Goal: Check status: Check status

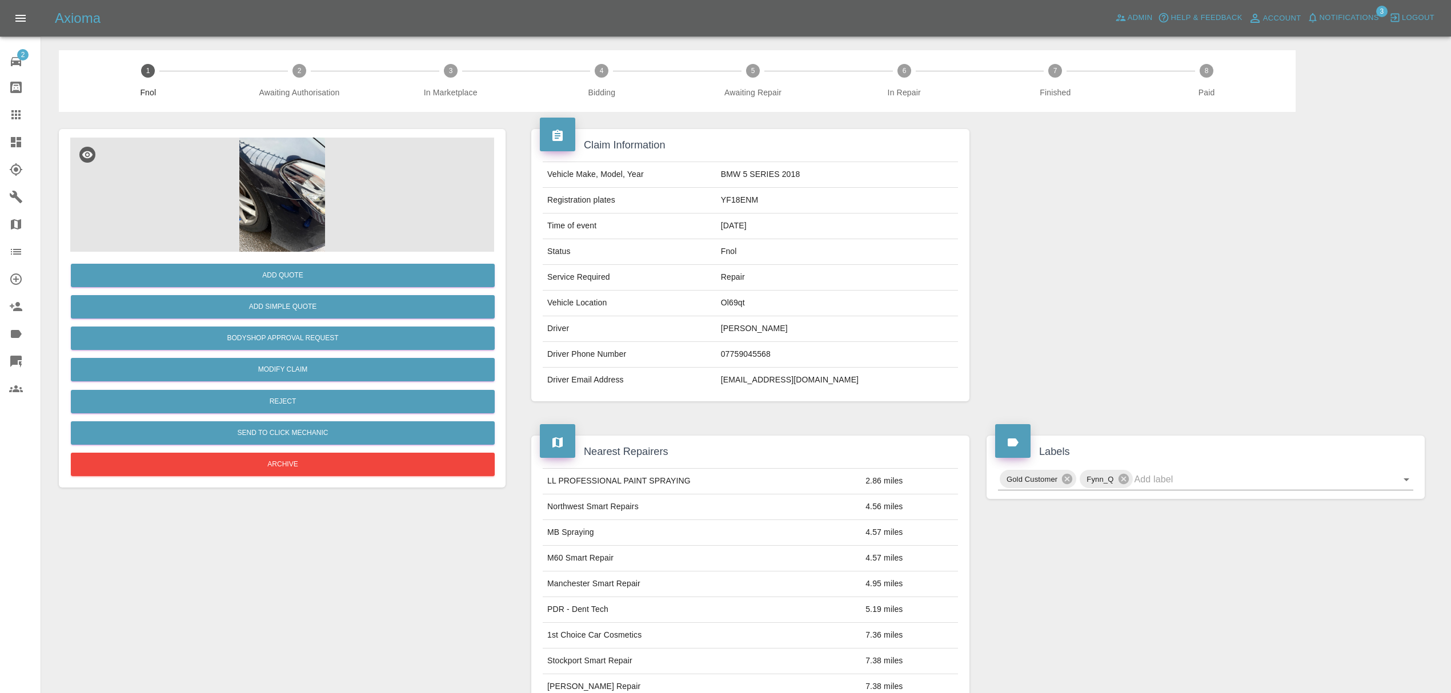
click at [7, 143] on link "Dashboard" at bounding box center [20, 142] width 41 height 27
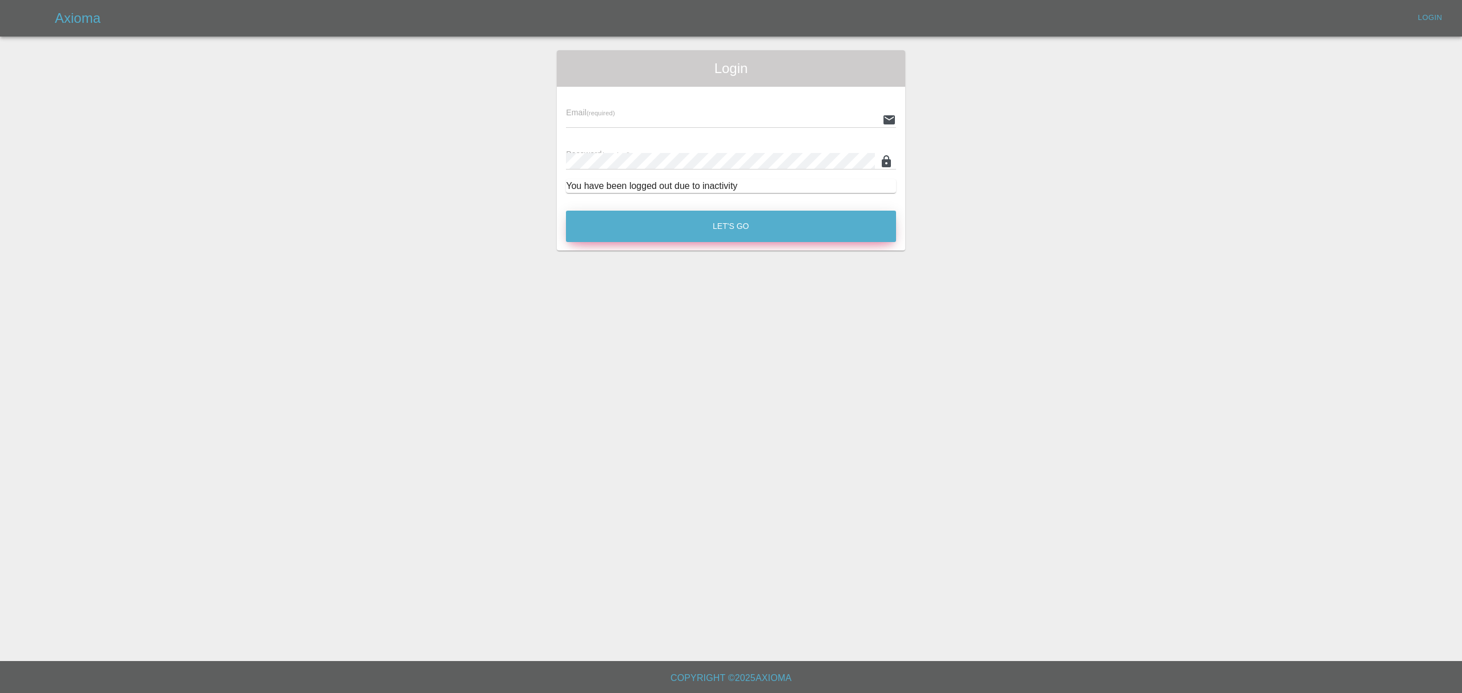
type input "[PERSON_NAME][EMAIL_ADDRESS][DOMAIN_NAME]"
click at [652, 236] on button "Let's Go" at bounding box center [731, 226] width 330 height 31
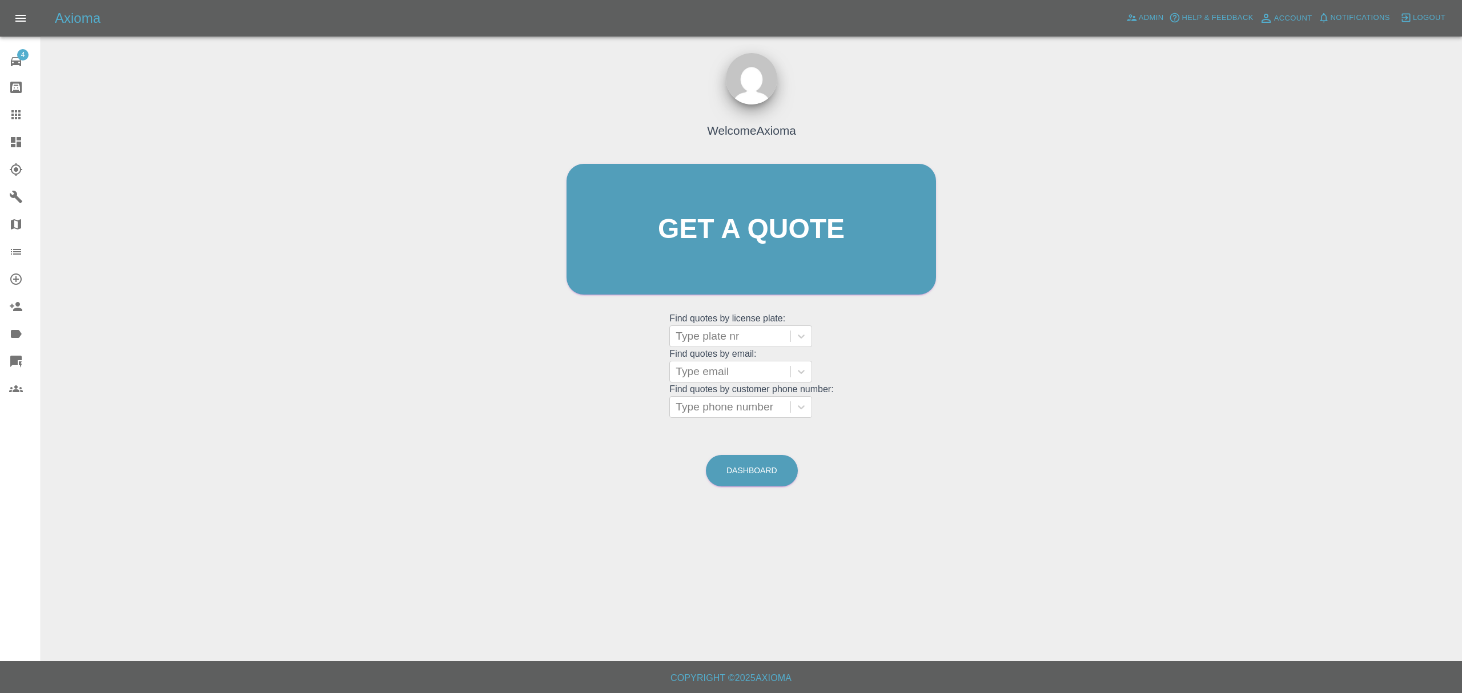
click at [14, 144] on icon at bounding box center [16, 142] width 10 height 10
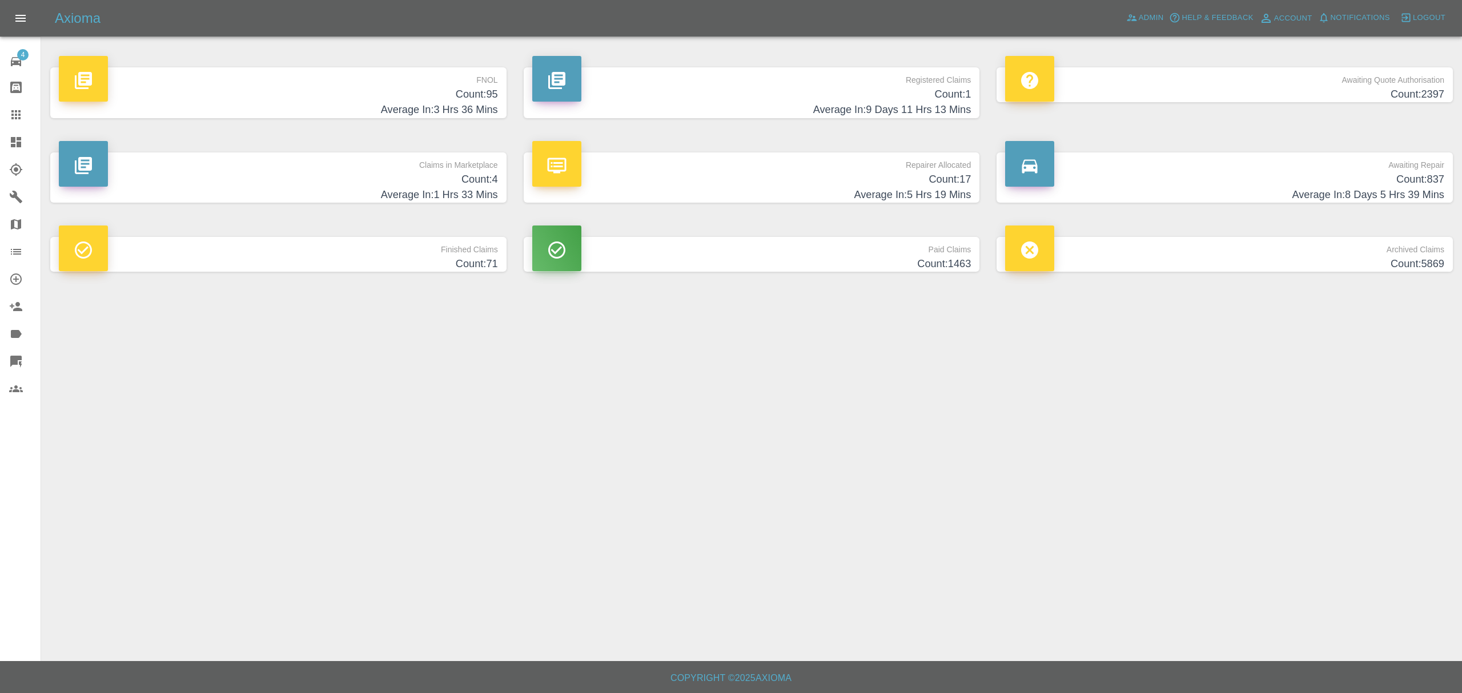
click at [435, 94] on h4 "Count: 95" at bounding box center [278, 94] width 439 height 15
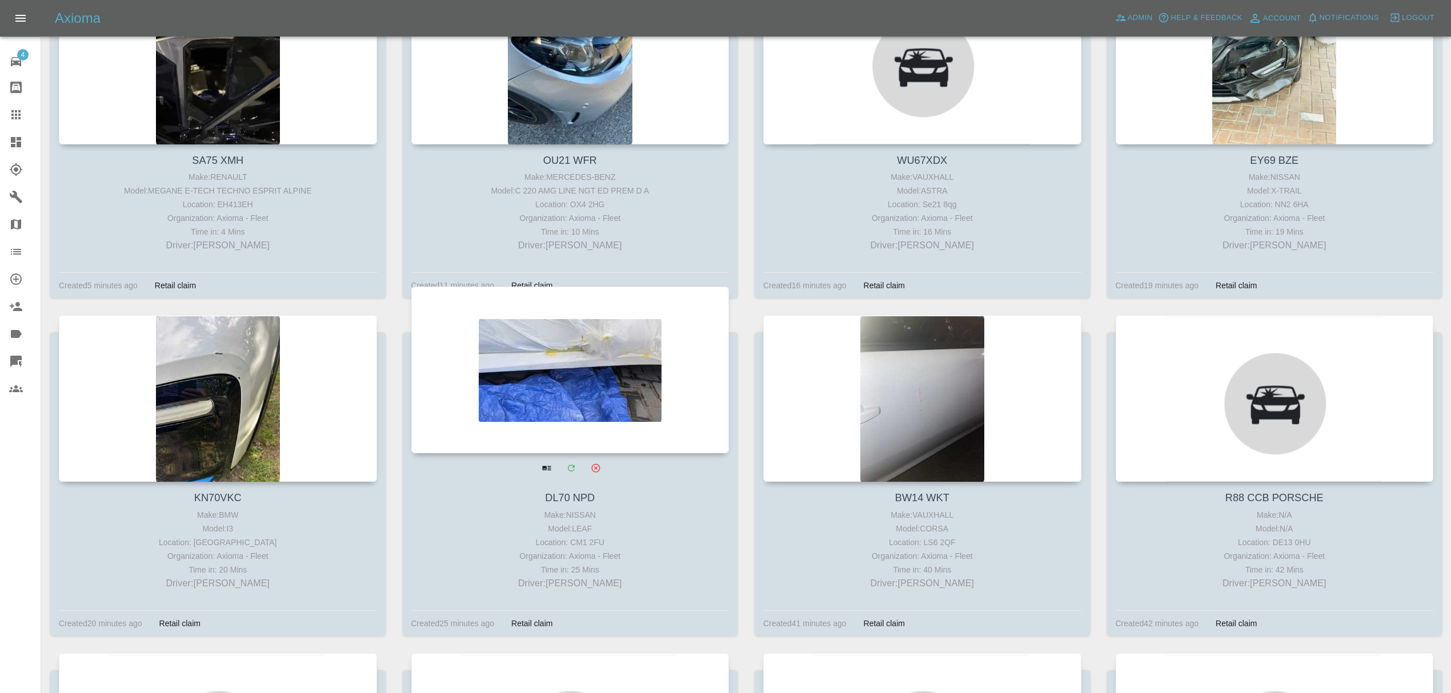
scroll to position [325, 0]
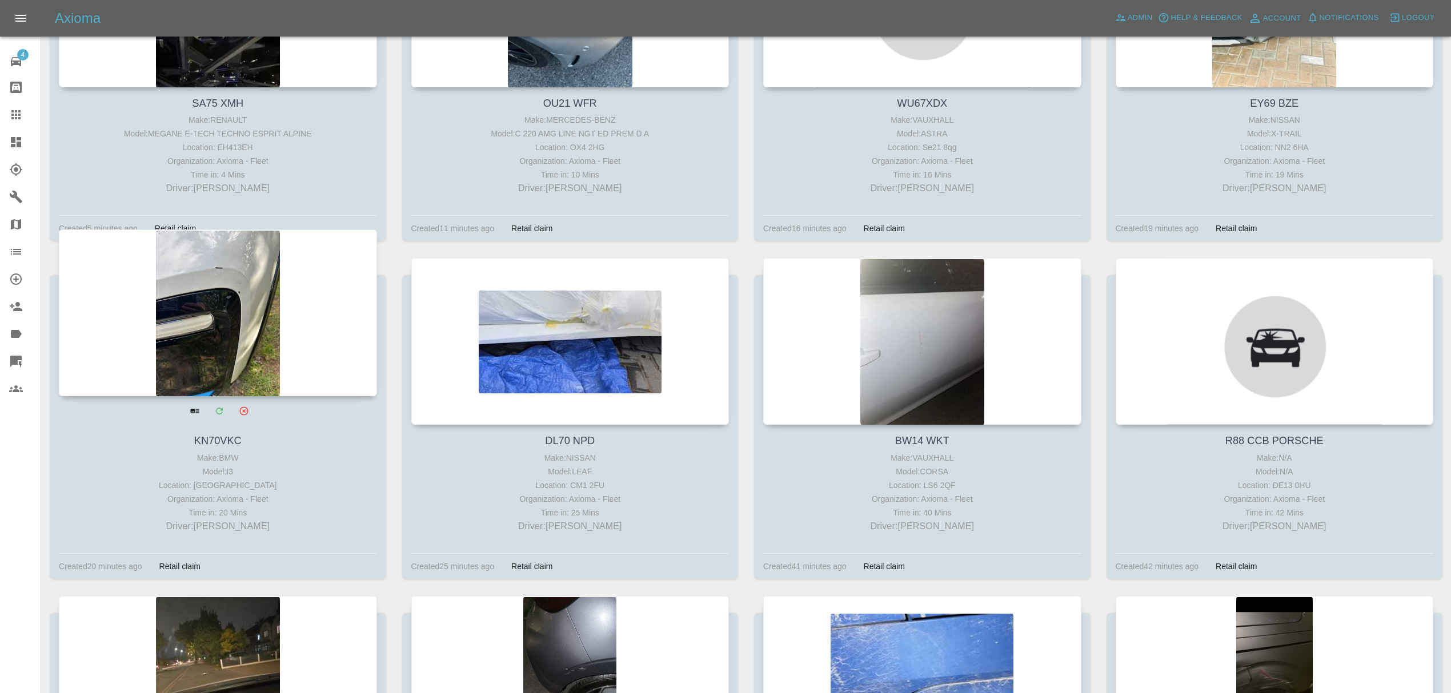
click at [232, 366] on div at bounding box center [218, 313] width 318 height 167
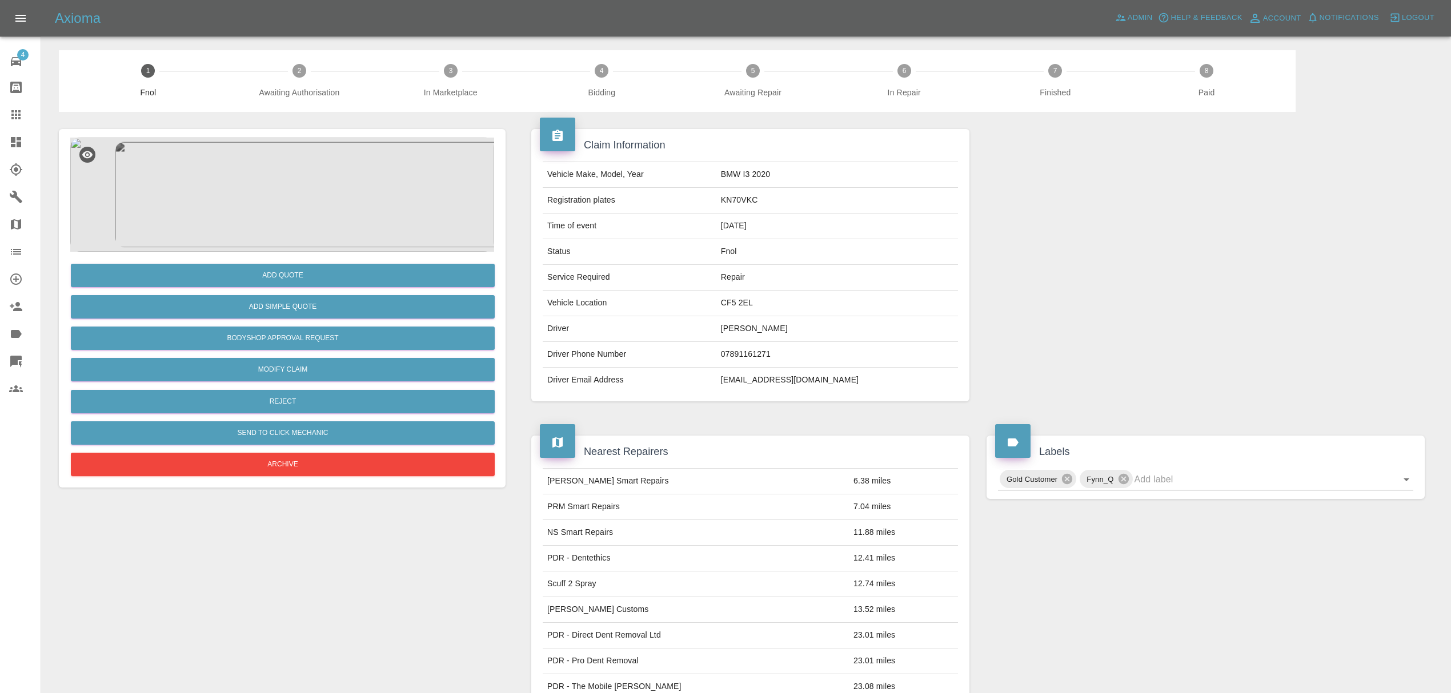
click at [266, 192] on img at bounding box center [282, 195] width 424 height 114
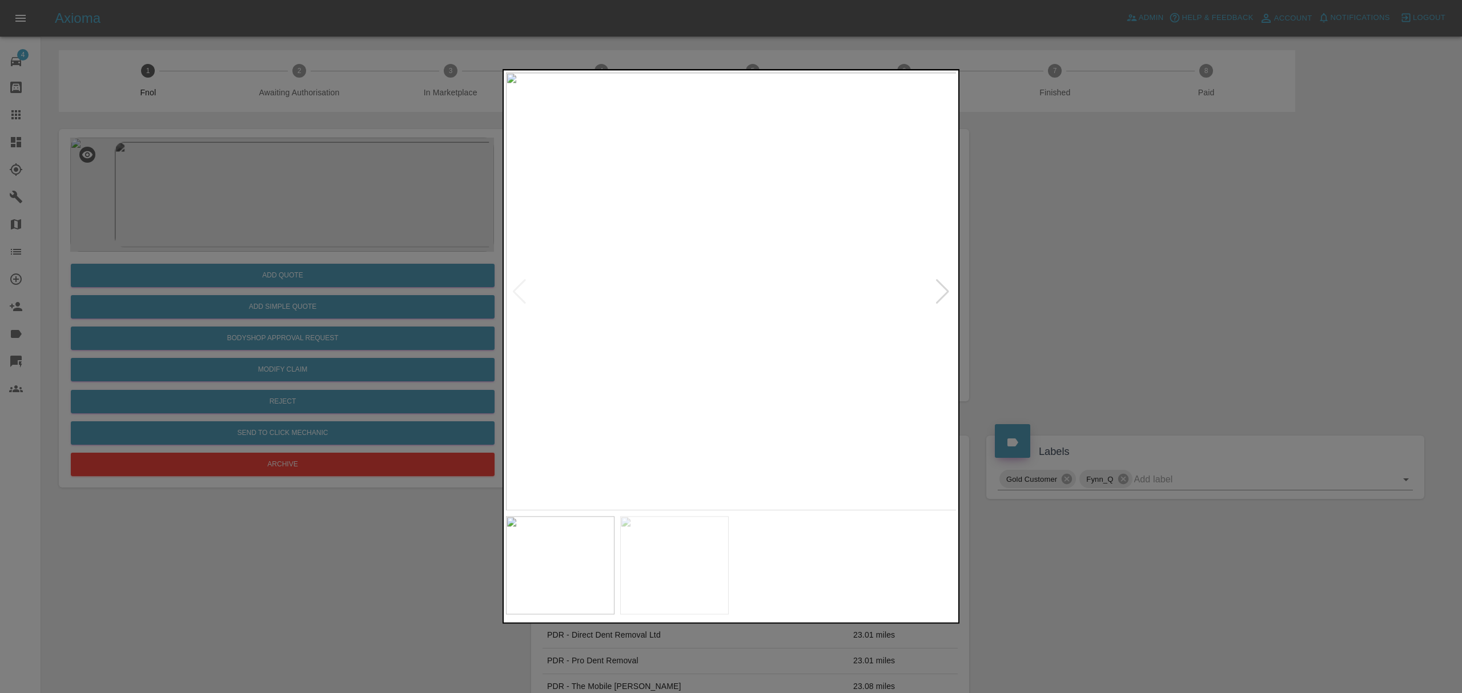
click at [941, 300] on div at bounding box center [942, 291] width 15 height 25
click at [1106, 248] on div at bounding box center [731, 346] width 1462 height 693
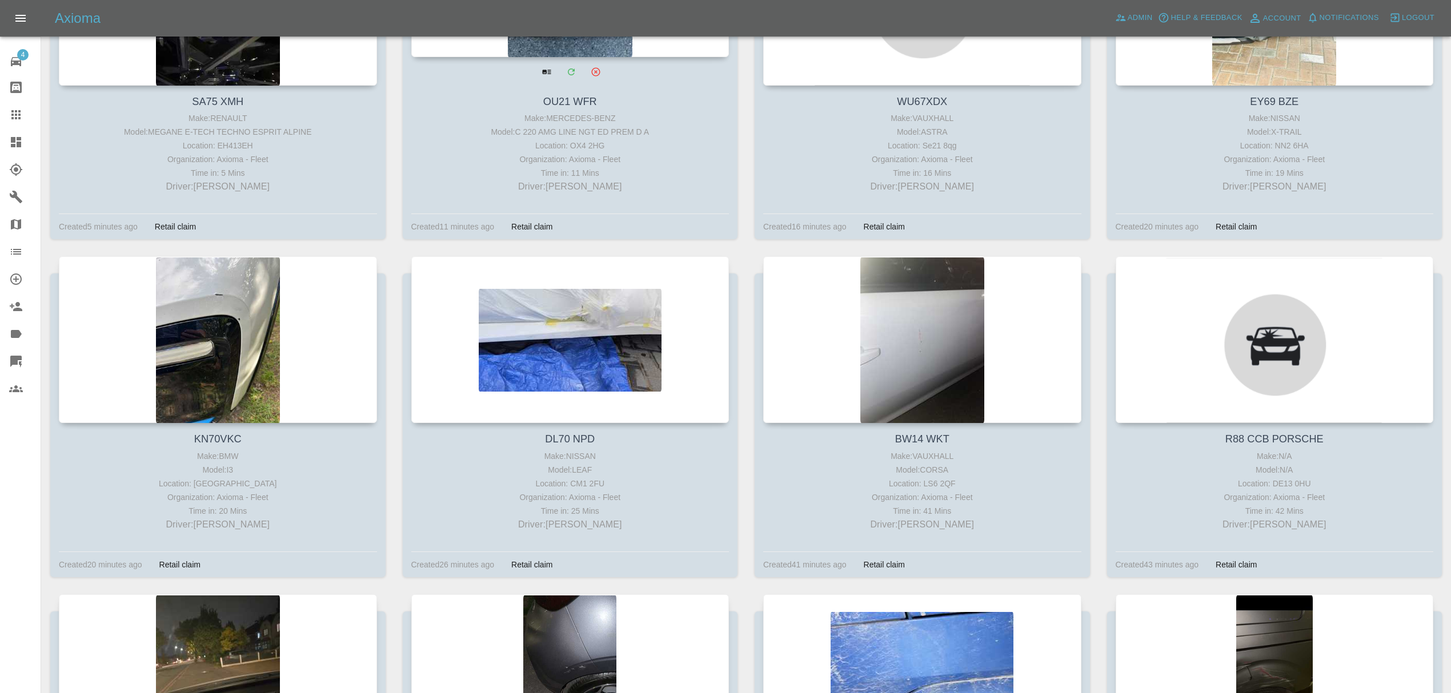
scroll to position [328, 0]
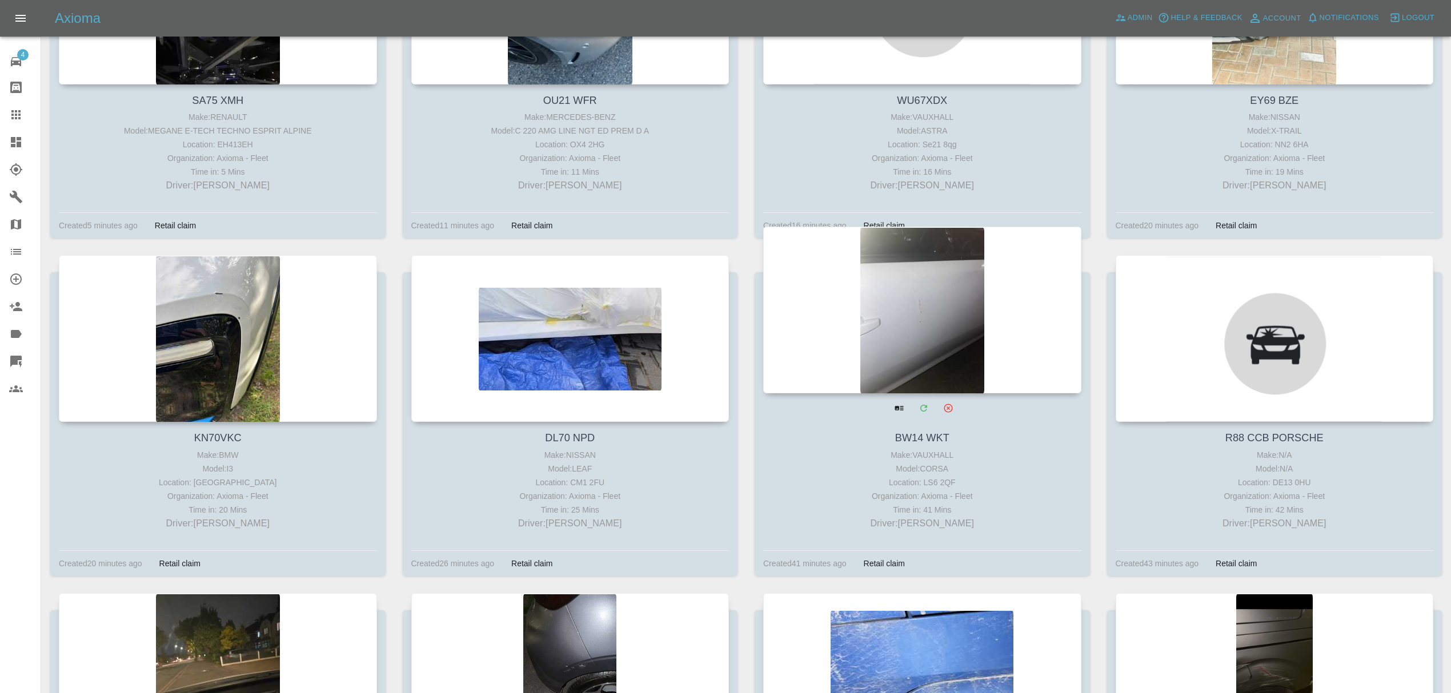
click at [988, 339] on div at bounding box center [922, 310] width 318 height 167
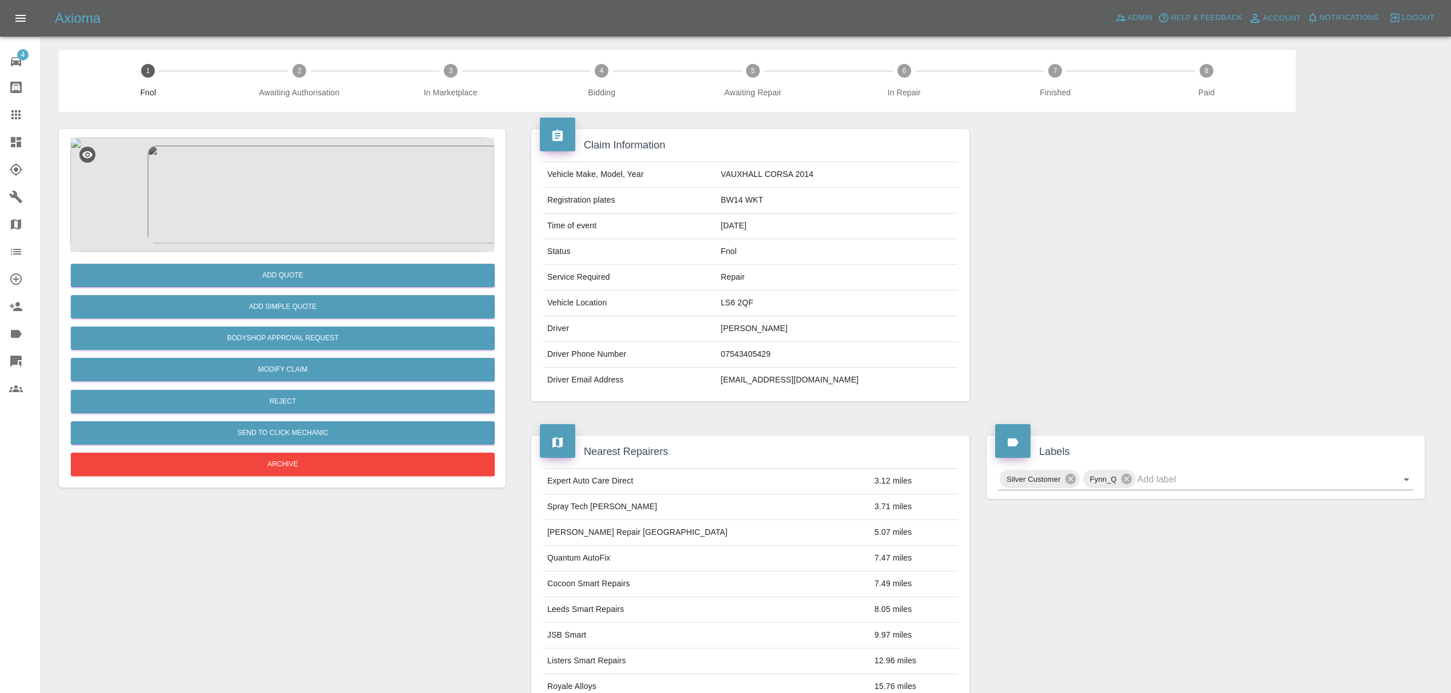
click at [324, 223] on img at bounding box center [282, 195] width 424 height 114
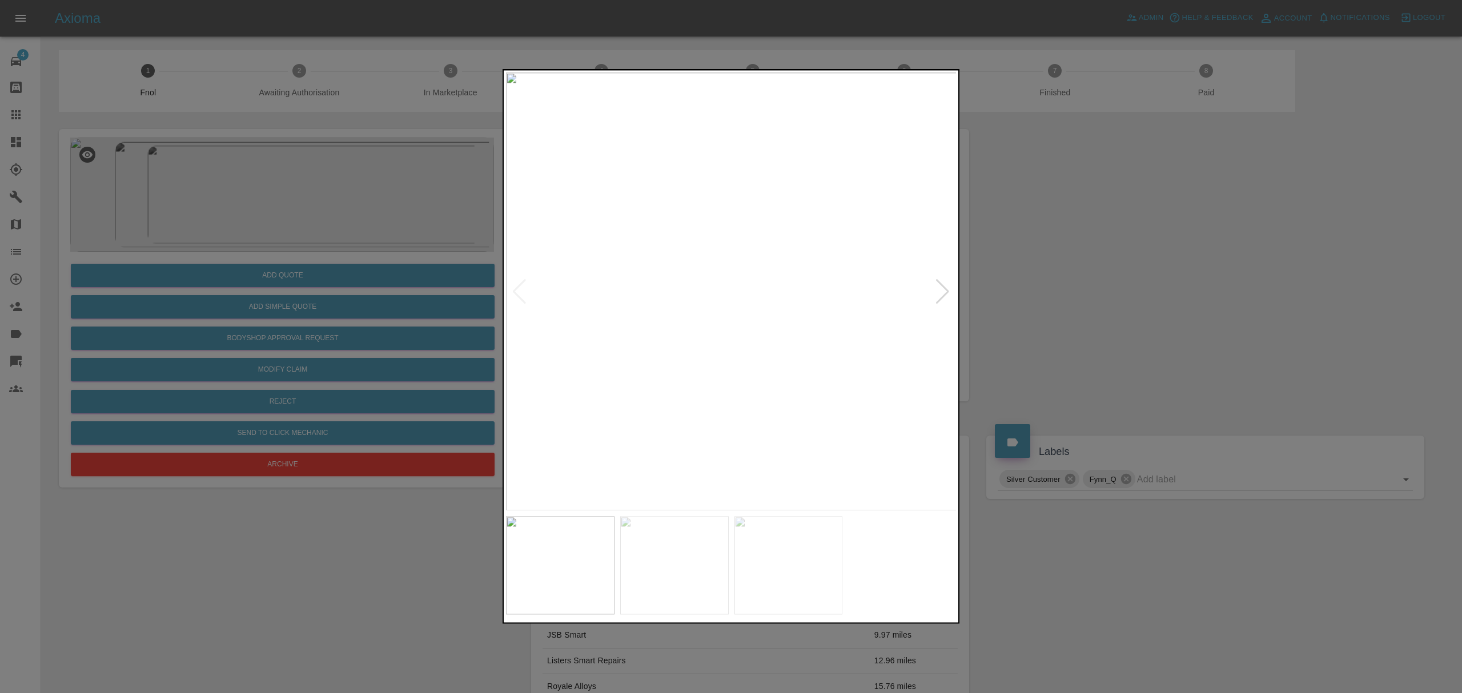
click at [937, 286] on div at bounding box center [942, 291] width 15 height 25
click at [1015, 272] on div at bounding box center [731, 346] width 1462 height 693
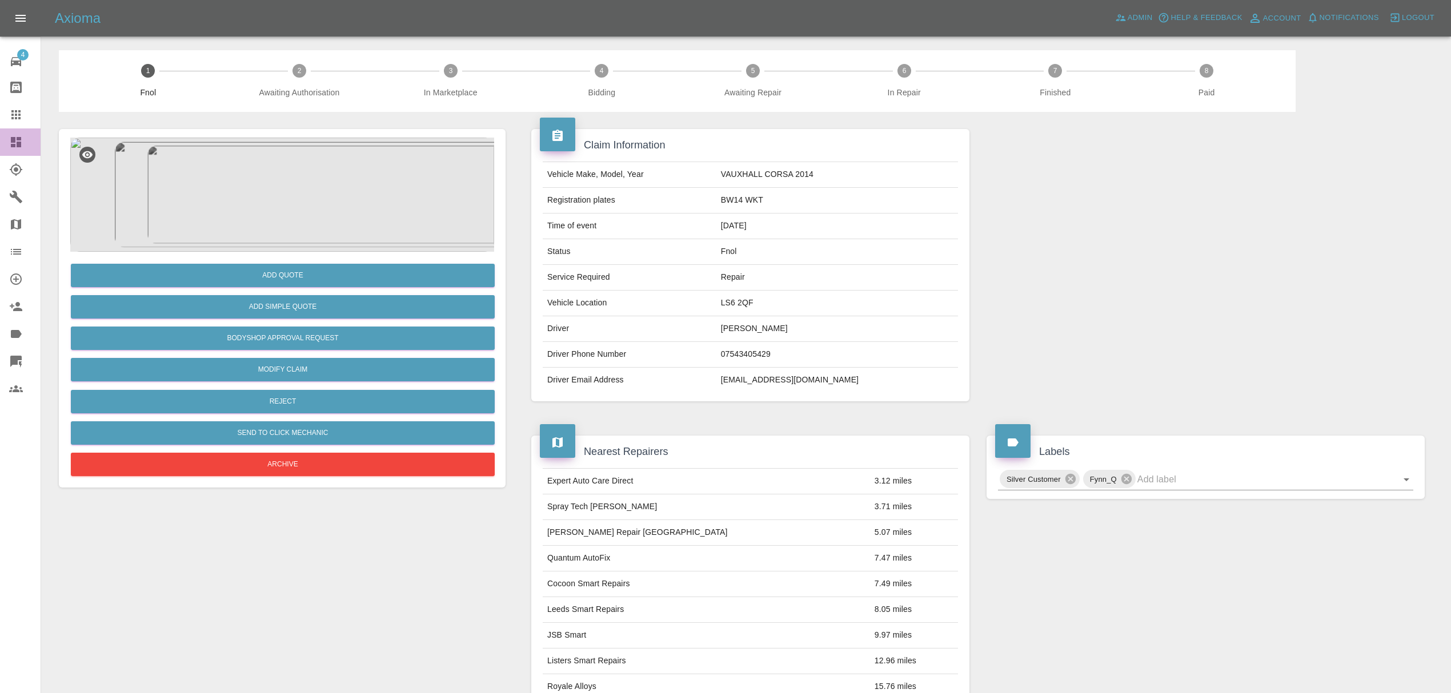
click at [24, 147] on div at bounding box center [25, 142] width 32 height 14
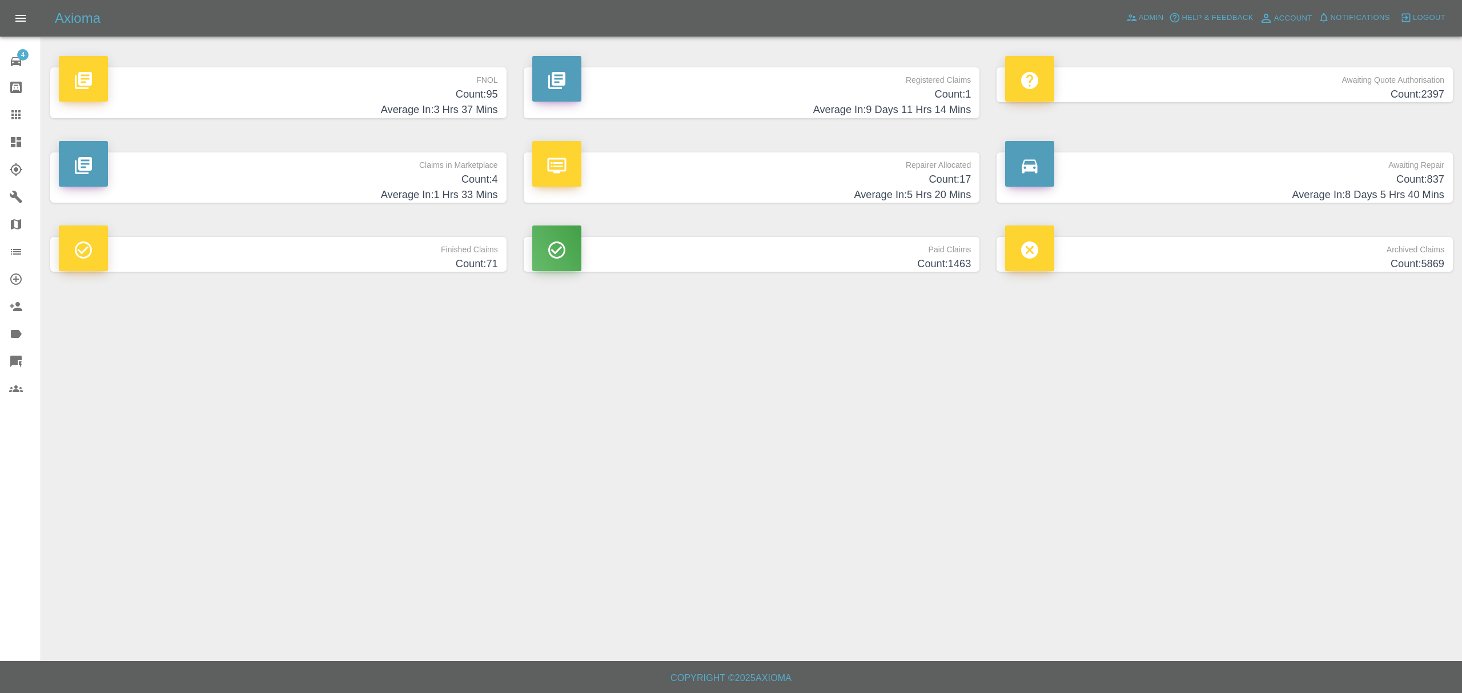
click at [459, 106] on h4 "Average In: 3 Hrs 37 Mins" at bounding box center [278, 109] width 439 height 15
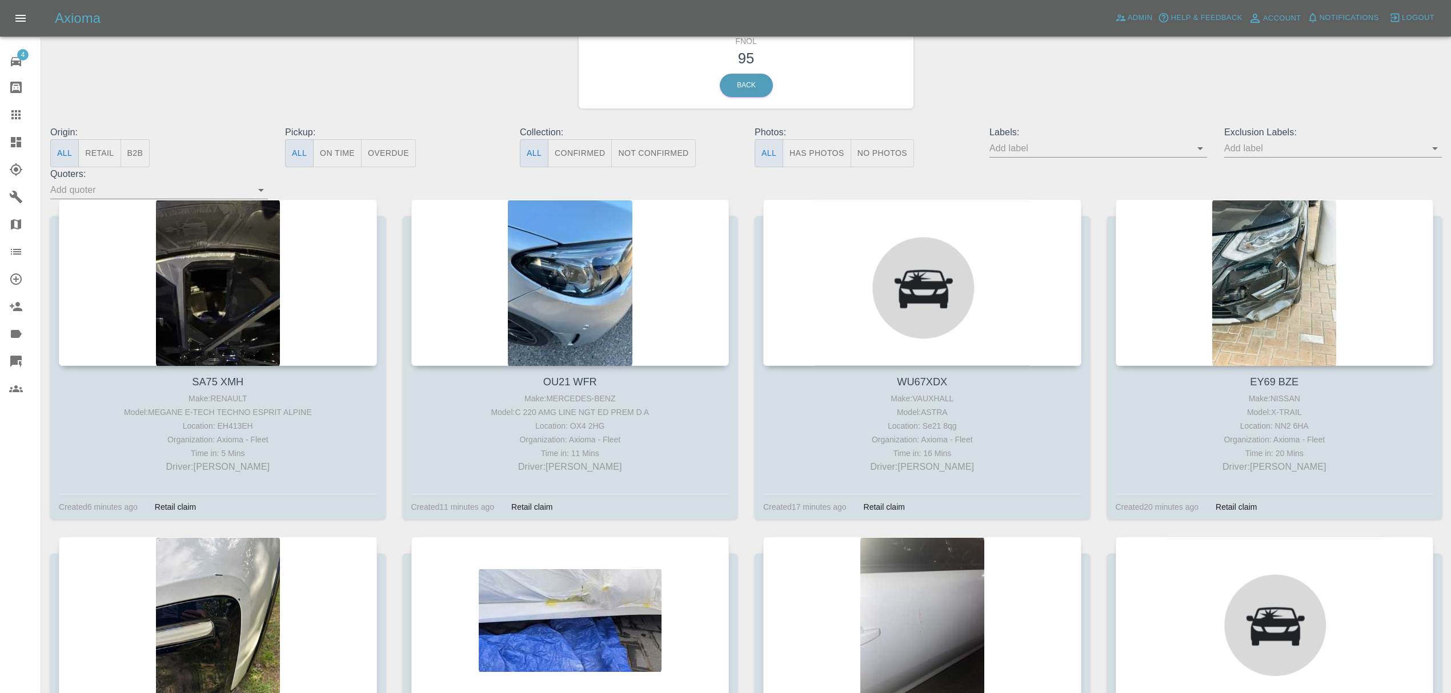
scroll to position [41, 0]
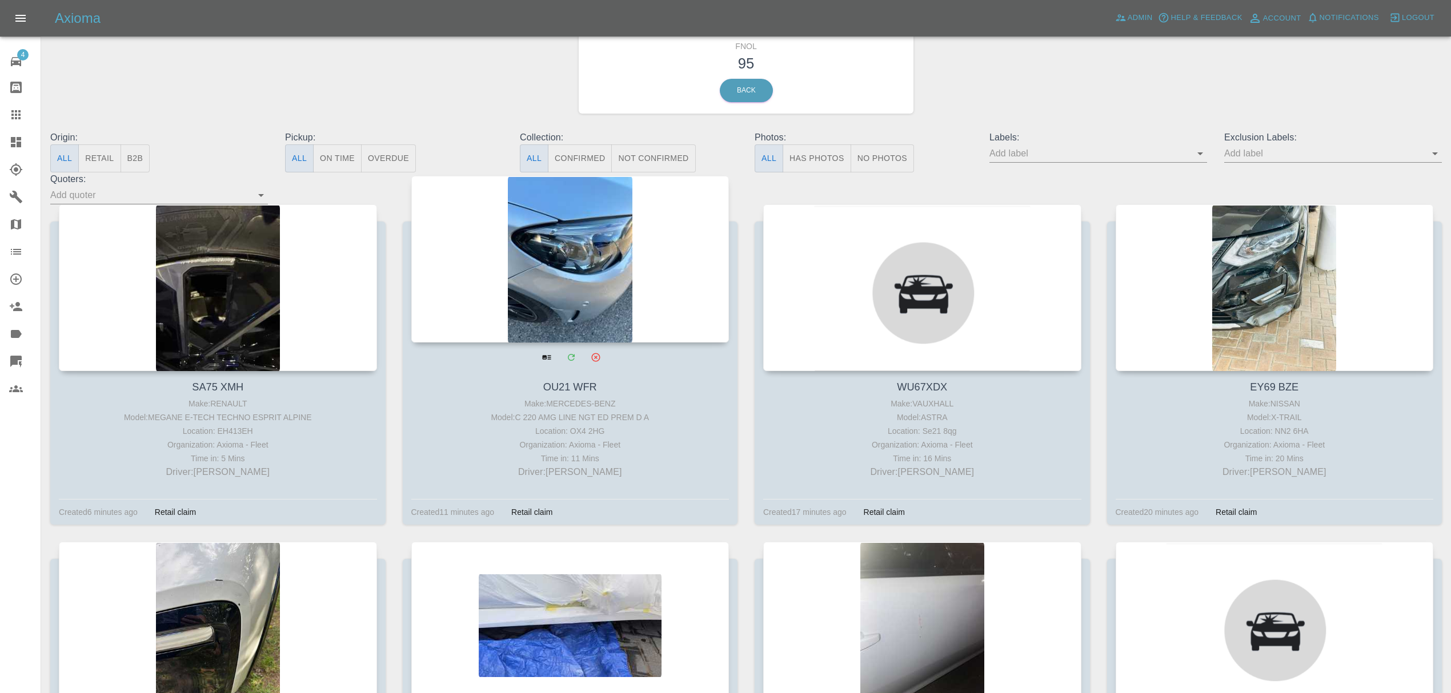
click at [591, 282] on div at bounding box center [570, 259] width 318 height 167
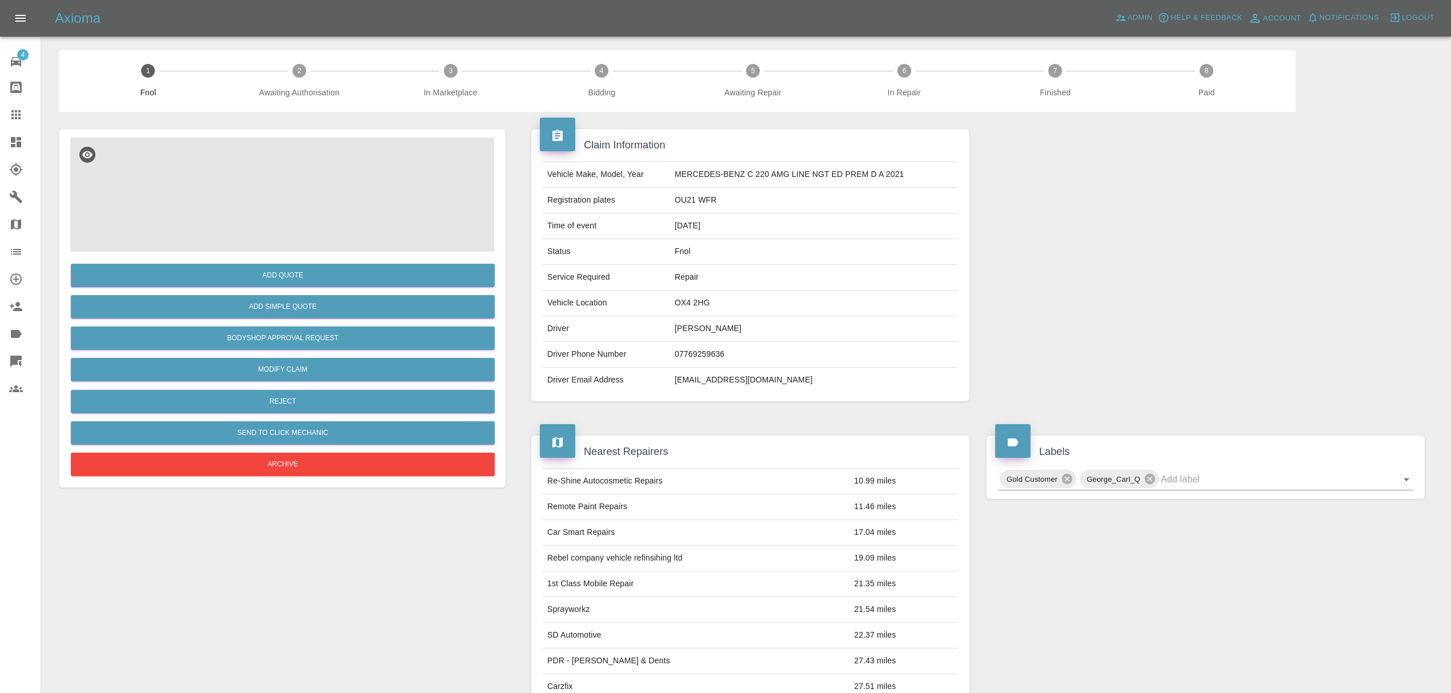
click at [256, 184] on img at bounding box center [282, 195] width 424 height 114
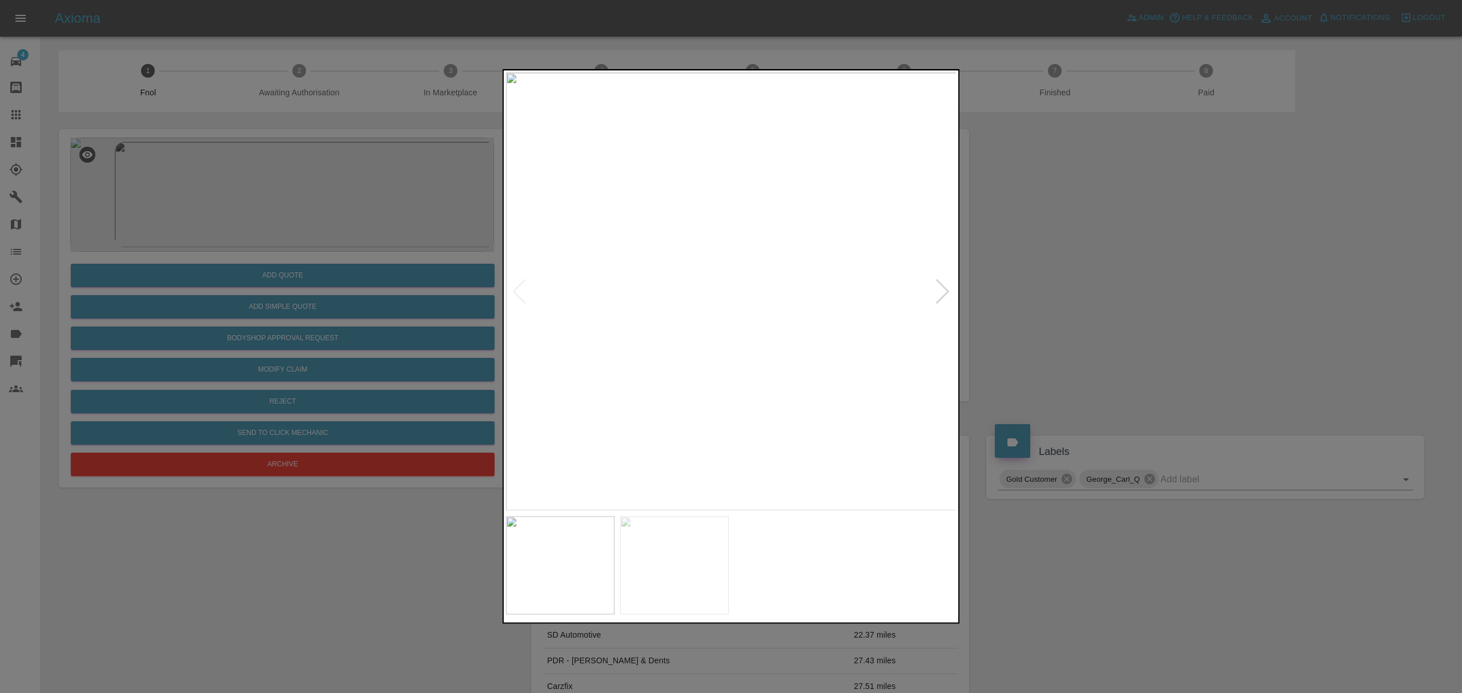
click at [937, 286] on div at bounding box center [942, 291] width 15 height 25
click at [331, 585] on div at bounding box center [731, 346] width 1462 height 693
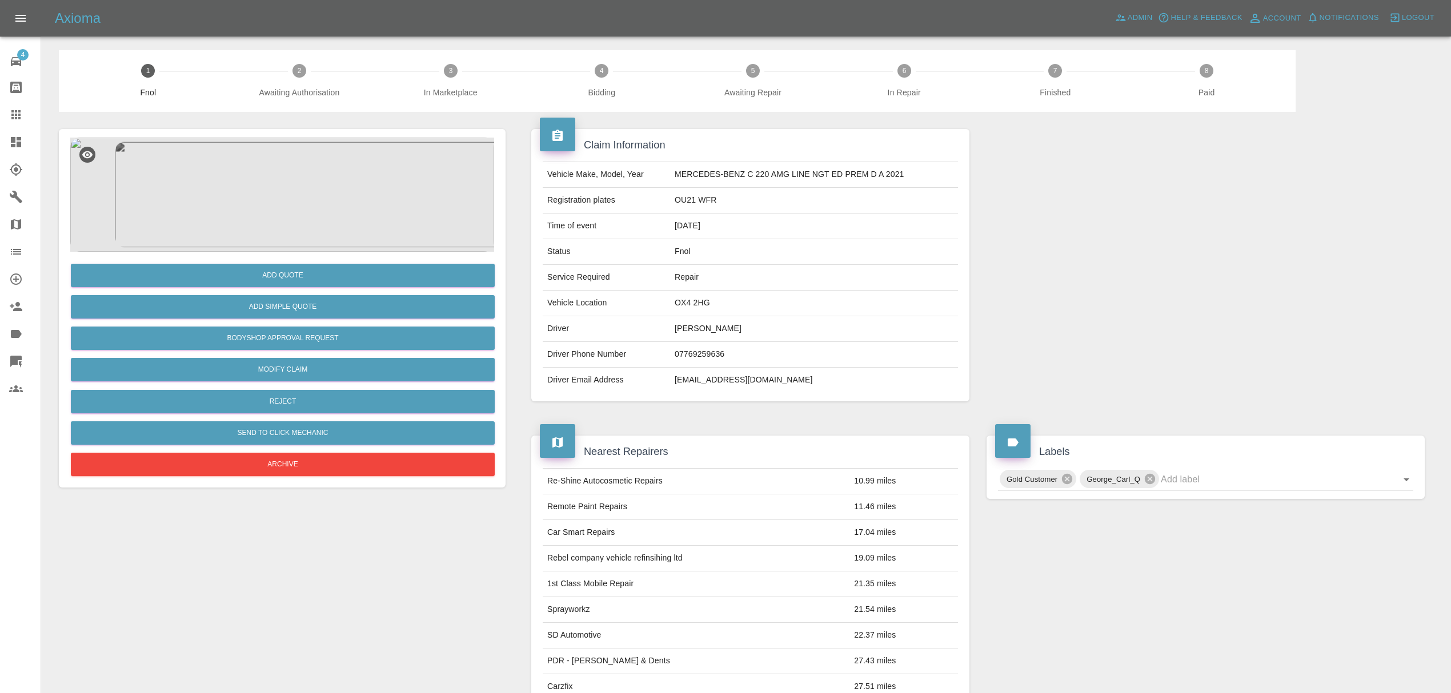
click at [18, 144] on icon at bounding box center [16, 142] width 10 height 10
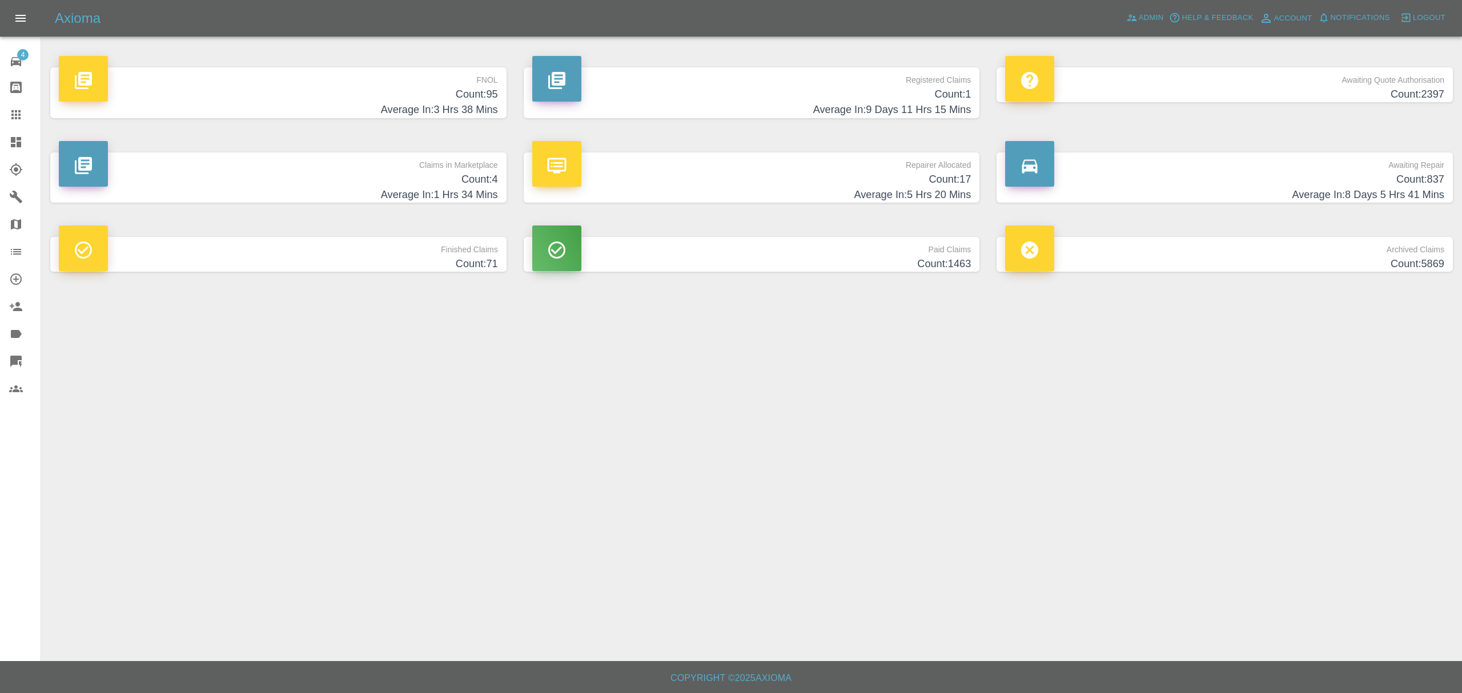
click at [472, 107] on h4 "Average In: 3 Hrs 38 Mins" at bounding box center [278, 109] width 439 height 15
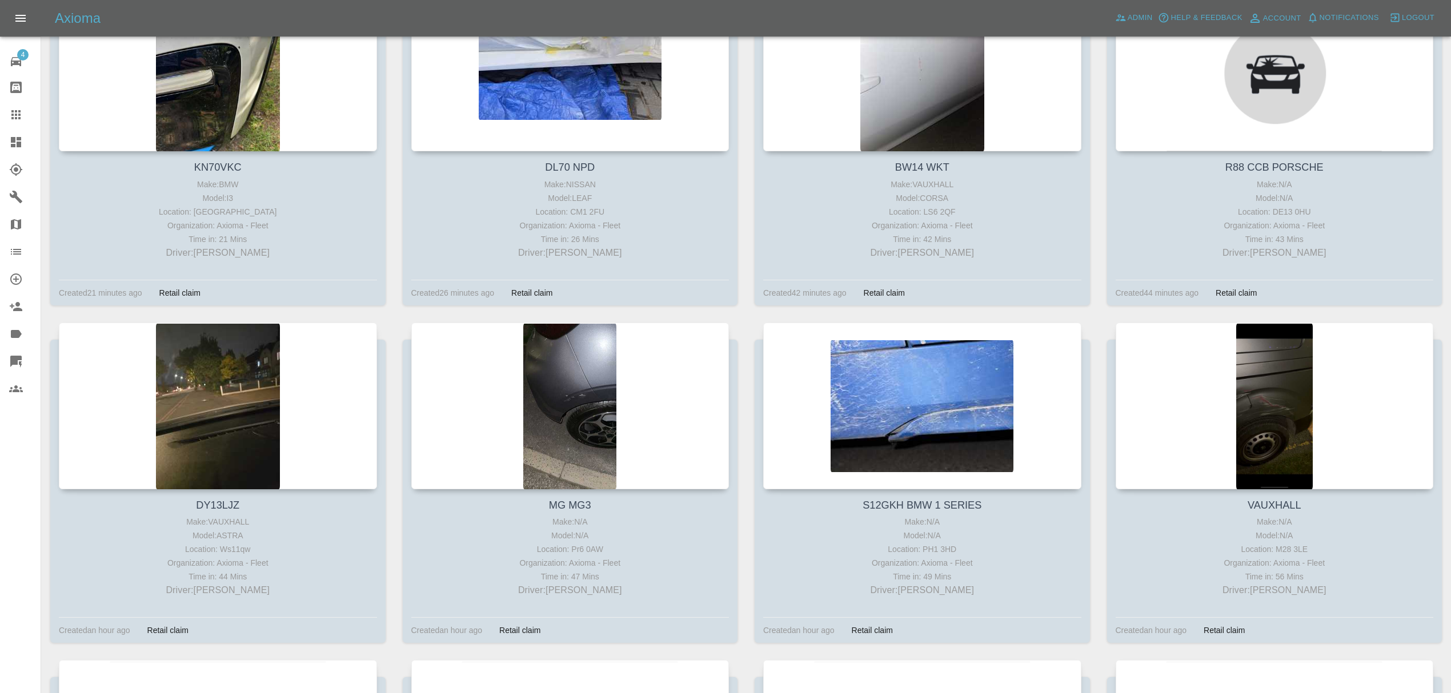
scroll to position [603, 0]
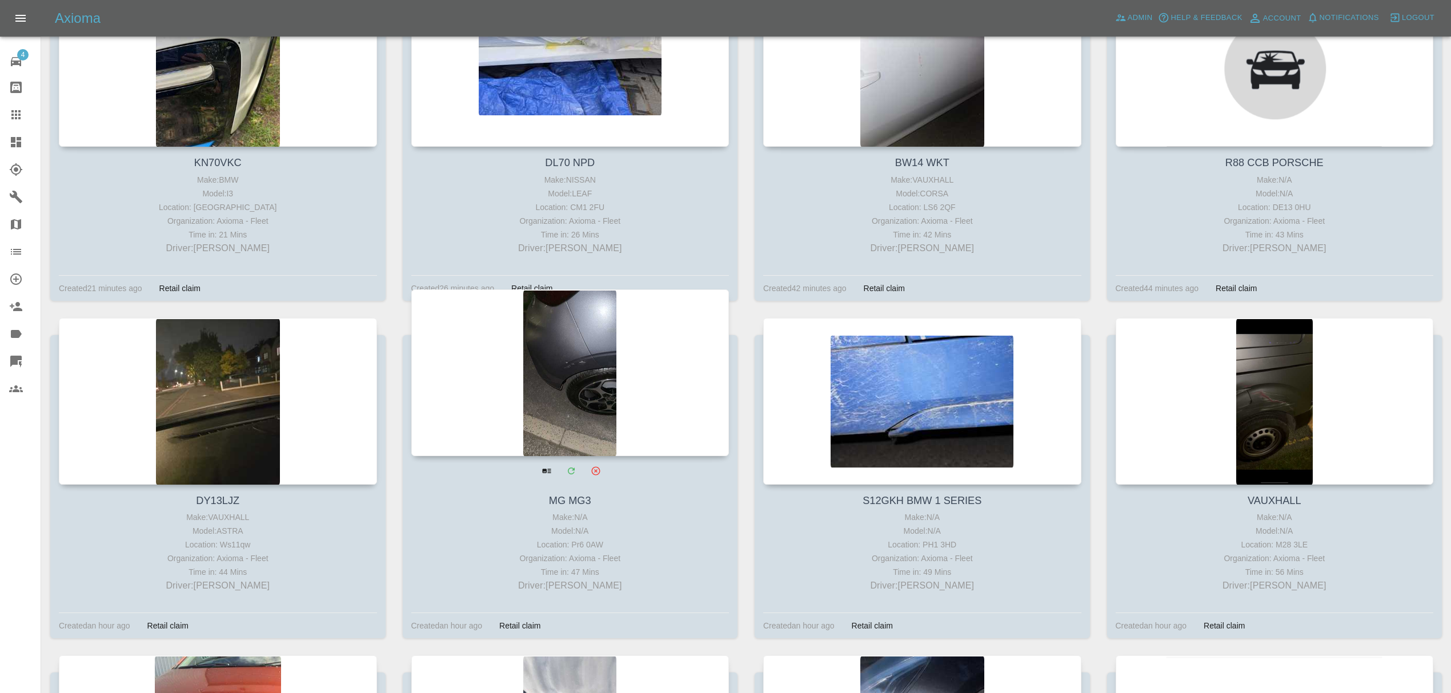
click at [558, 339] on div at bounding box center [570, 373] width 318 height 167
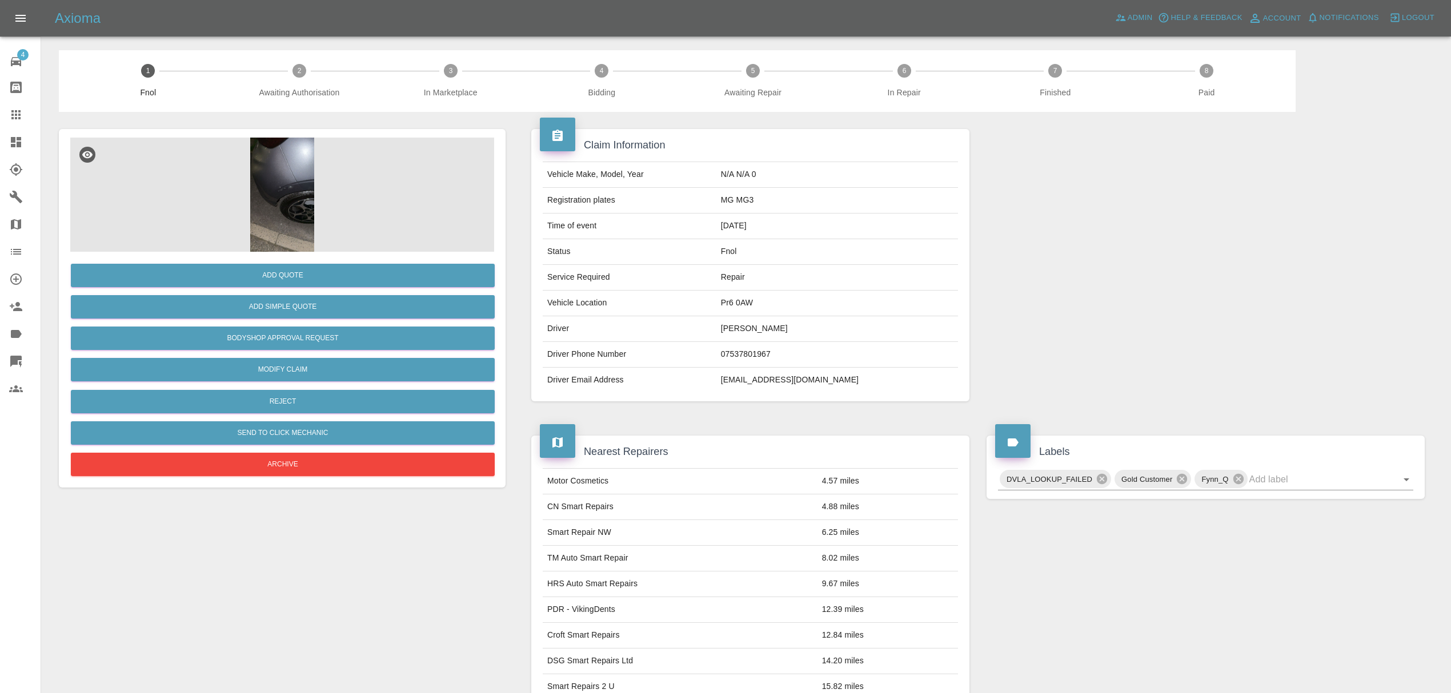
click at [13, 128] on link "Claims" at bounding box center [20, 114] width 41 height 27
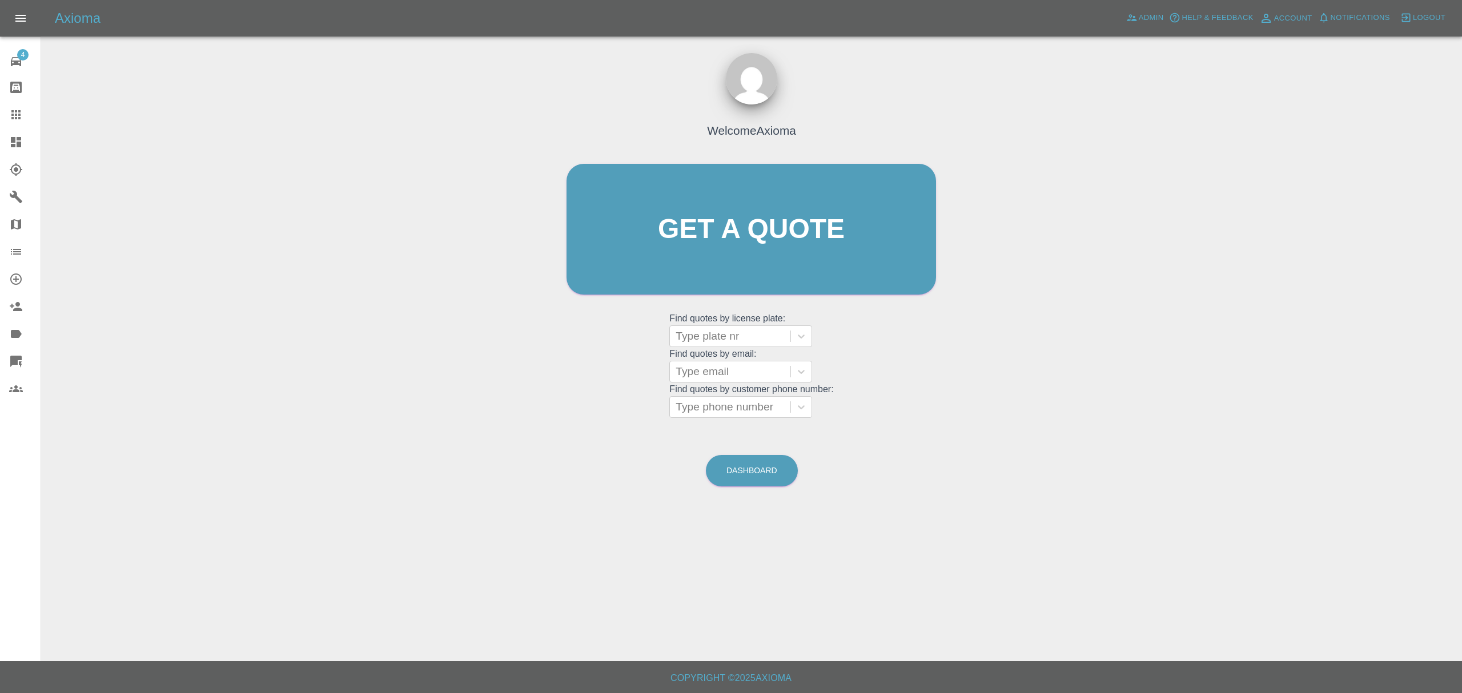
click at [10, 140] on icon at bounding box center [16, 142] width 14 height 14
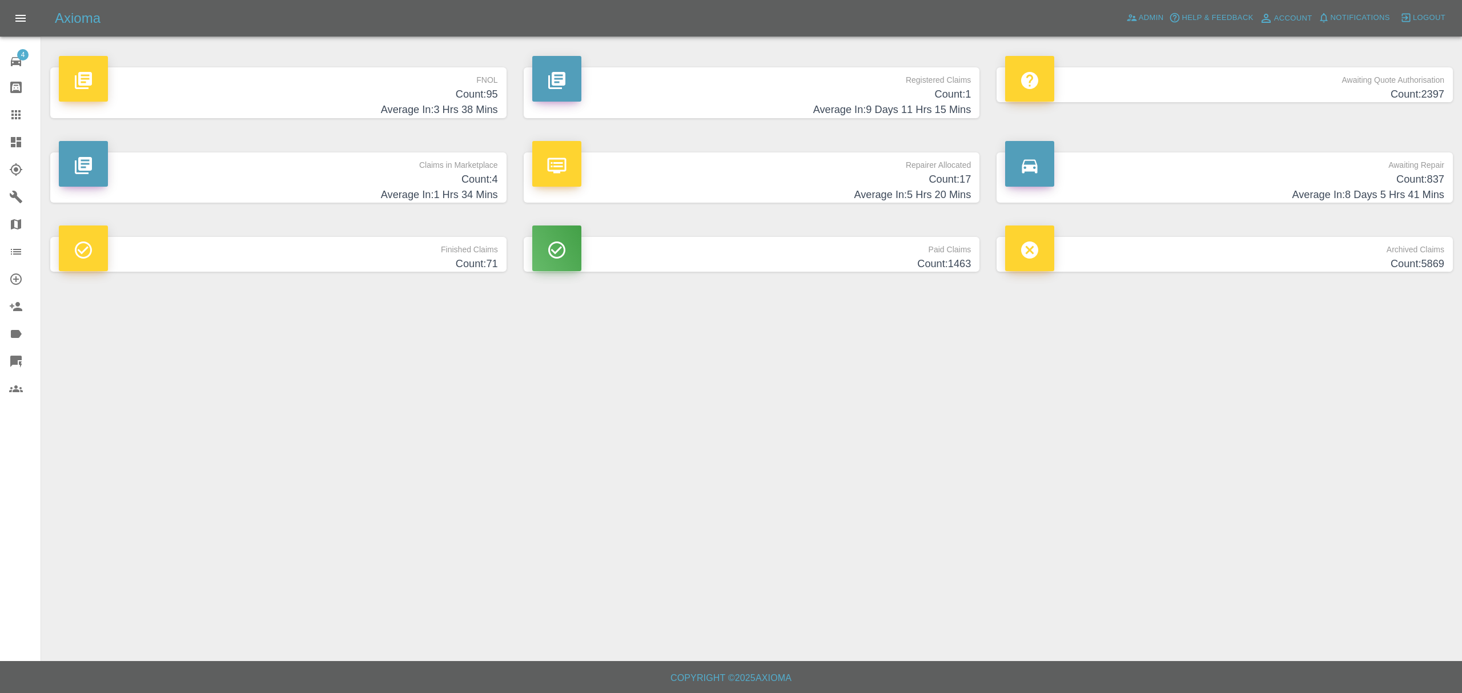
click at [446, 97] on h4 "Count: 95" at bounding box center [278, 94] width 439 height 15
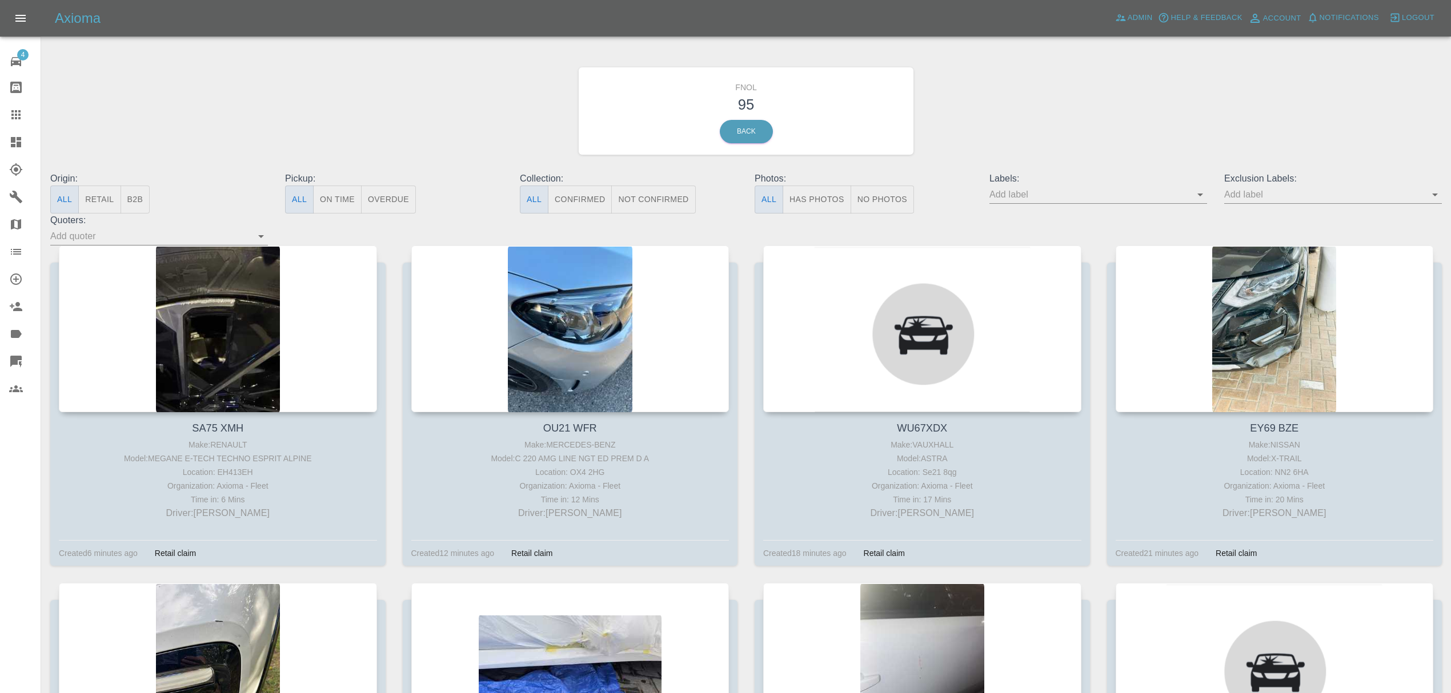
click at [750, 112] on h3 "95" at bounding box center [746, 105] width 318 height 22
click at [743, 126] on link "Back" at bounding box center [746, 131] width 53 height 23
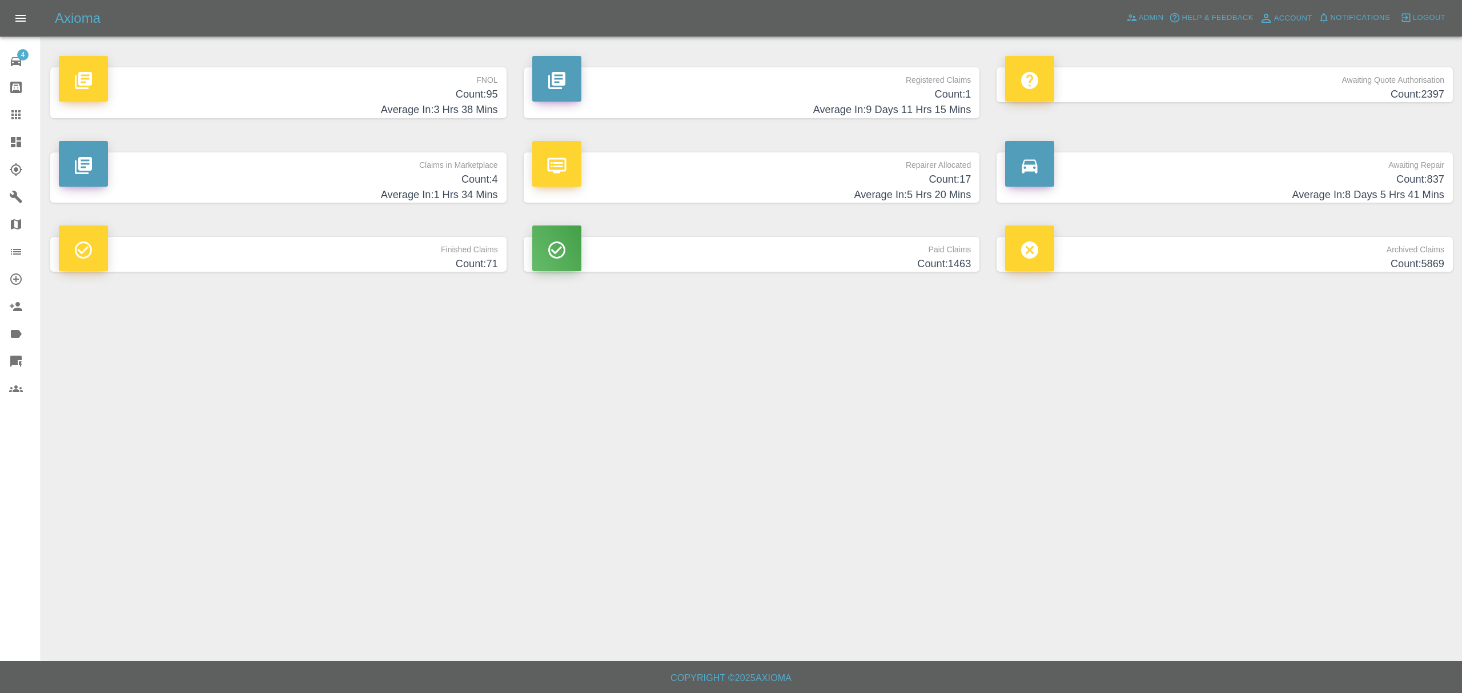
click at [427, 106] on h4 "Average In: 3 Hrs 38 Mins" at bounding box center [278, 109] width 439 height 15
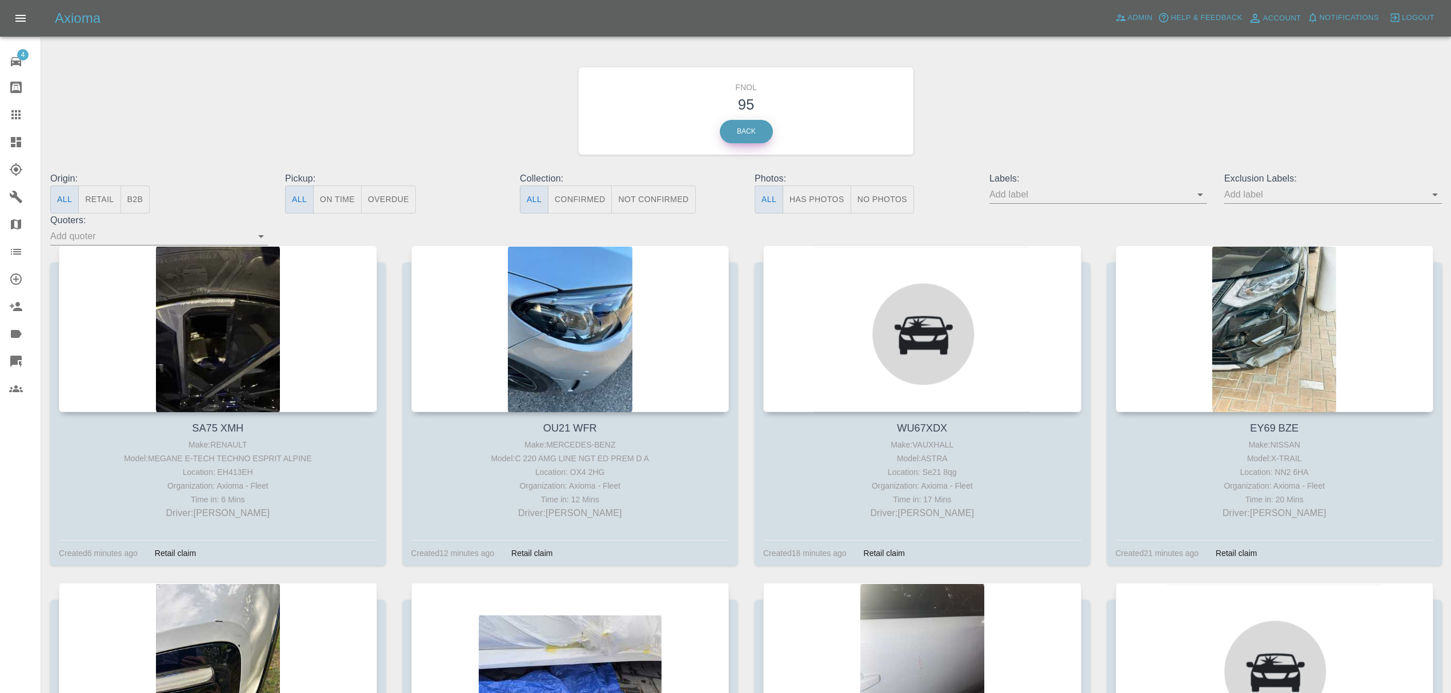
click at [736, 143] on link "Back" at bounding box center [746, 131] width 53 height 23
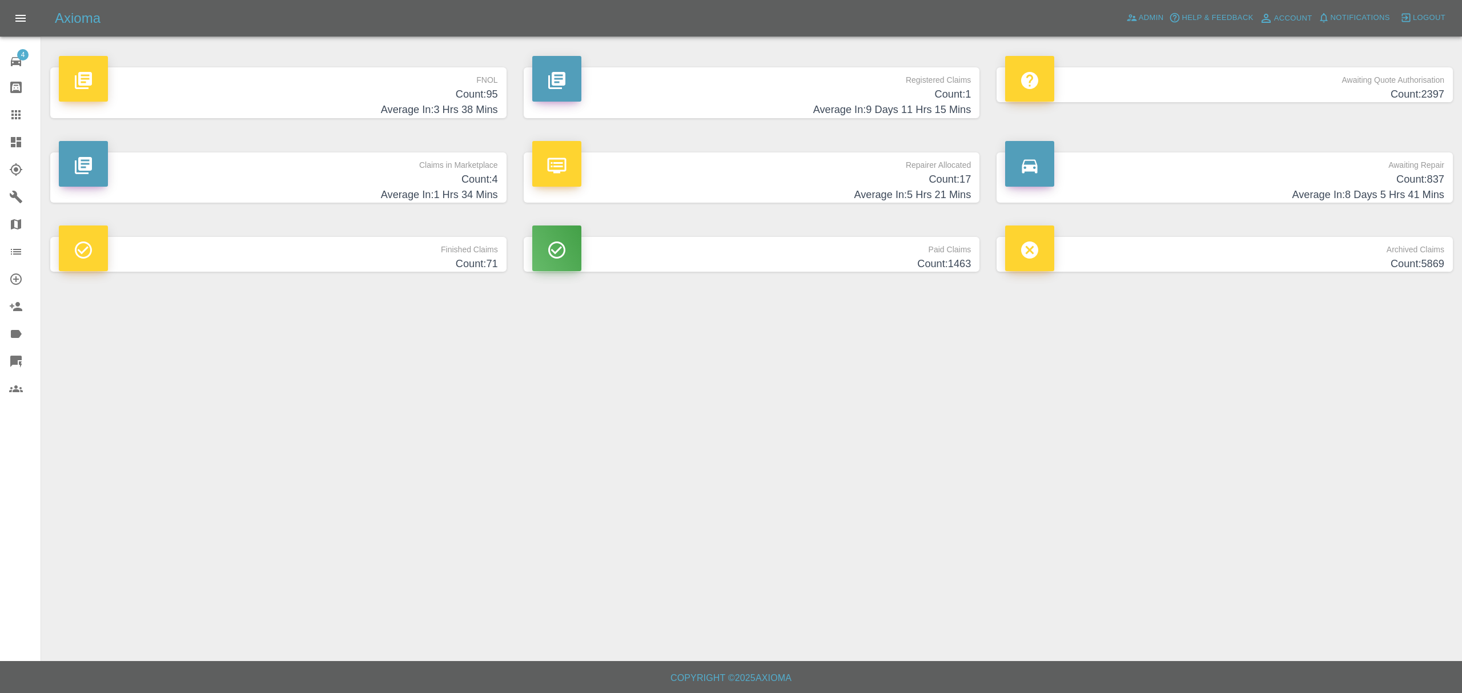
click at [449, 170] on p "Claims in Marketplace" at bounding box center [278, 161] width 439 height 19
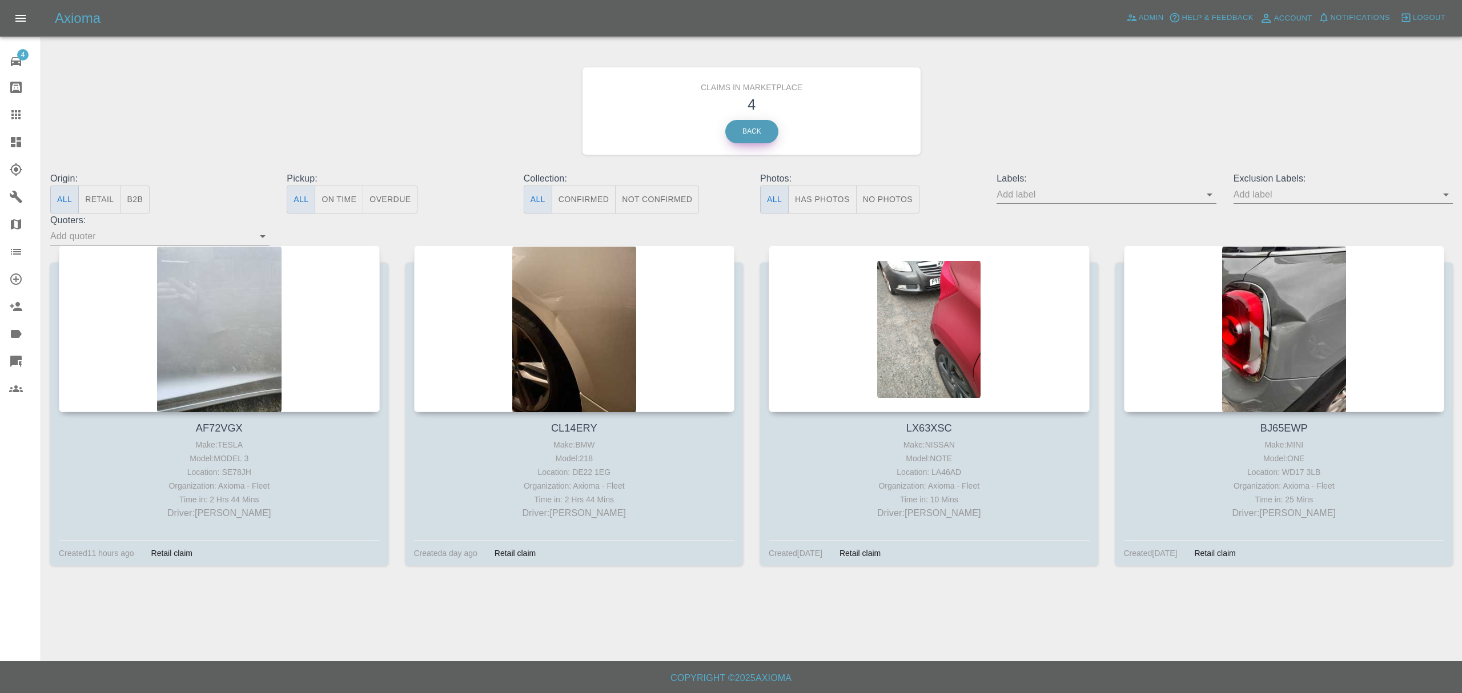
click at [741, 127] on link "Back" at bounding box center [751, 131] width 53 height 23
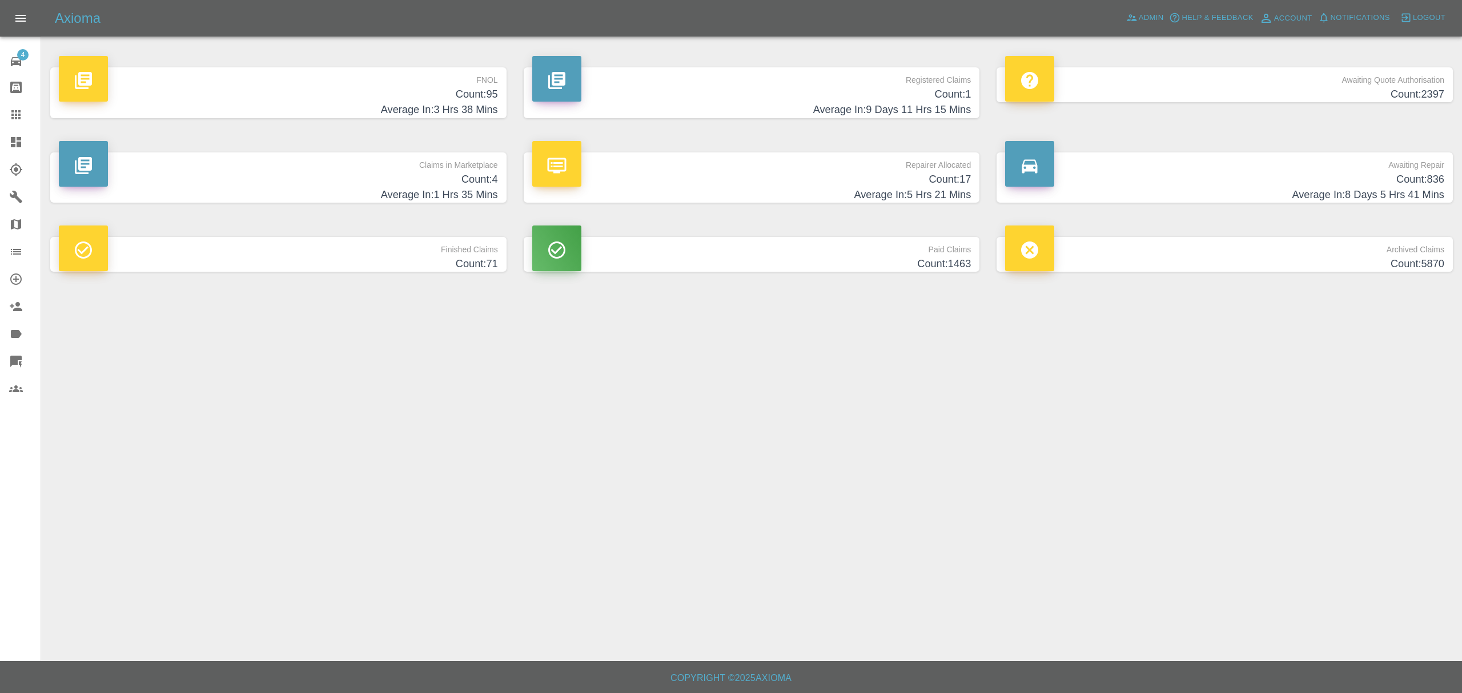
click at [21, 135] on icon at bounding box center [16, 142] width 14 height 14
click at [3, 138] on link "Dashboard" at bounding box center [20, 142] width 41 height 27
click at [12, 142] on icon at bounding box center [16, 142] width 10 height 10
click at [1342, 23] on span "Notifications" at bounding box center [1360, 17] width 59 height 13
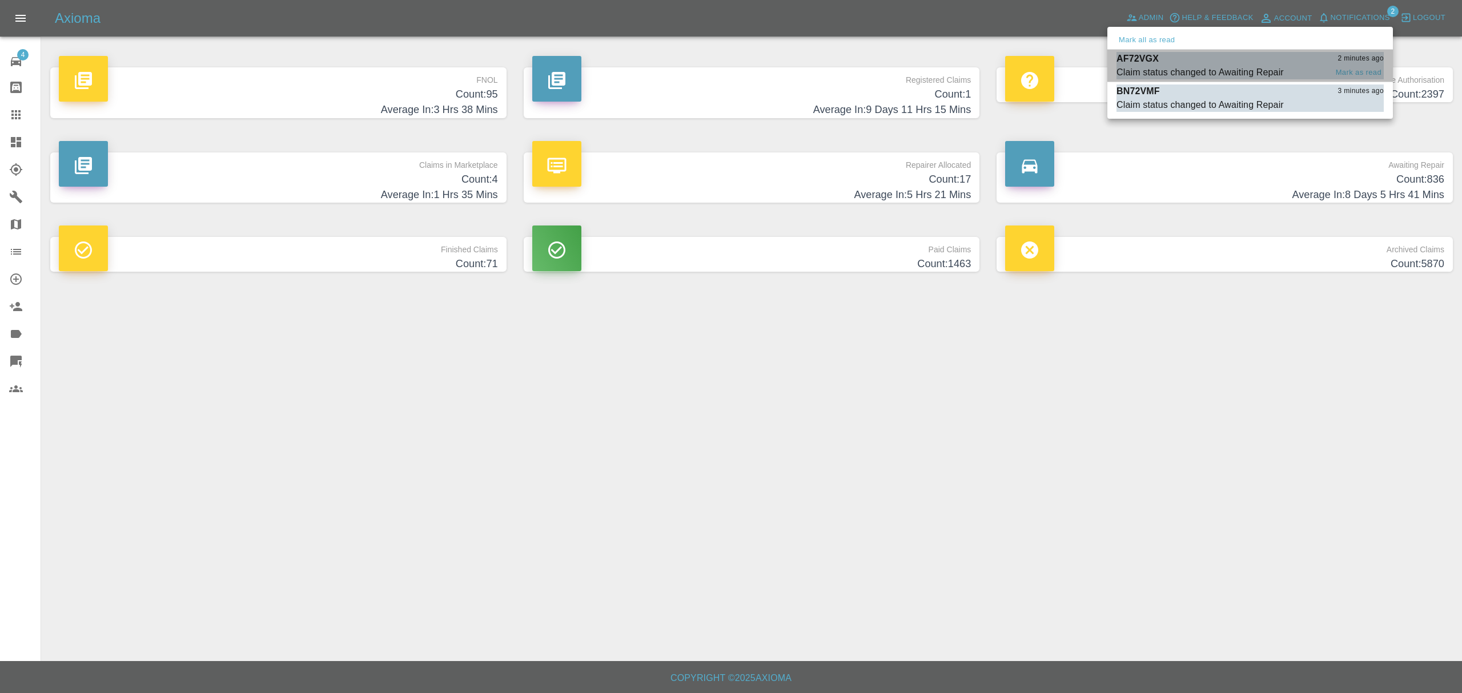
click at [1146, 57] on p "AF72VGX" at bounding box center [1138, 59] width 42 height 14
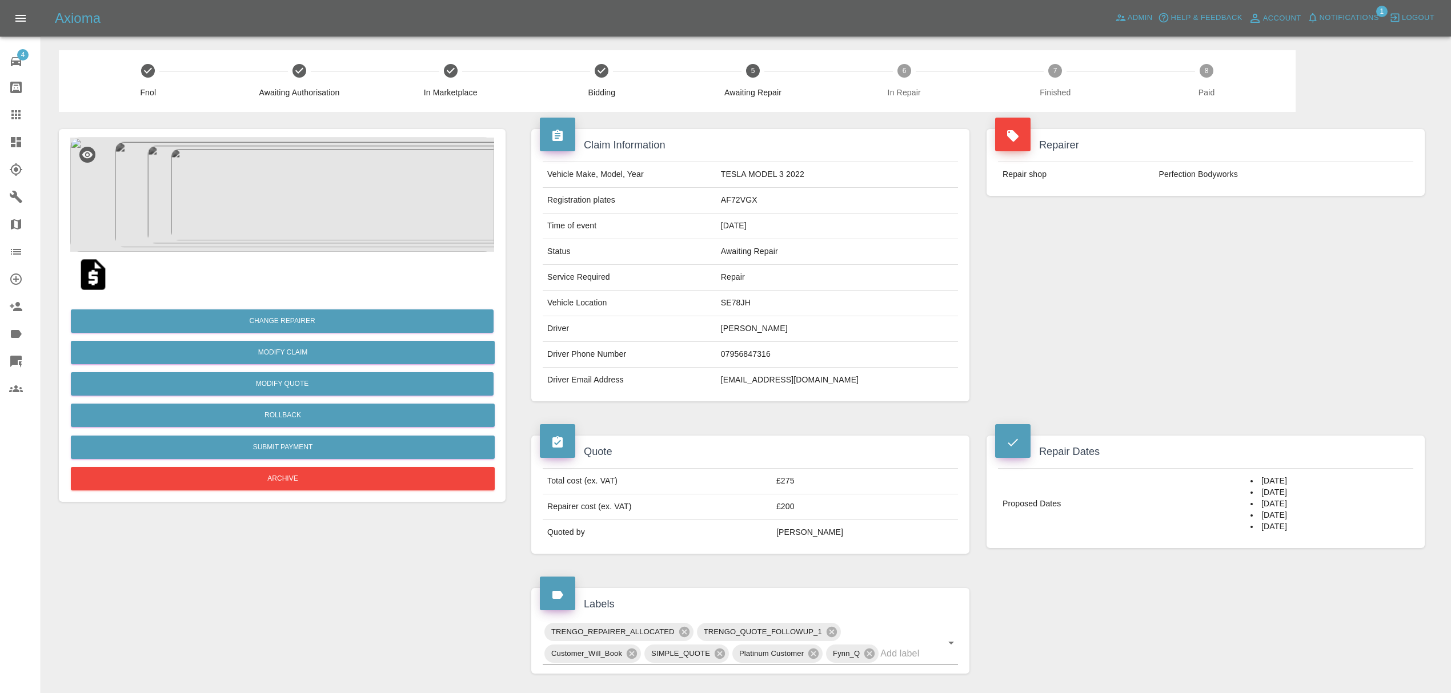
click at [1357, 19] on span "Notifications" at bounding box center [1348, 17] width 59 height 13
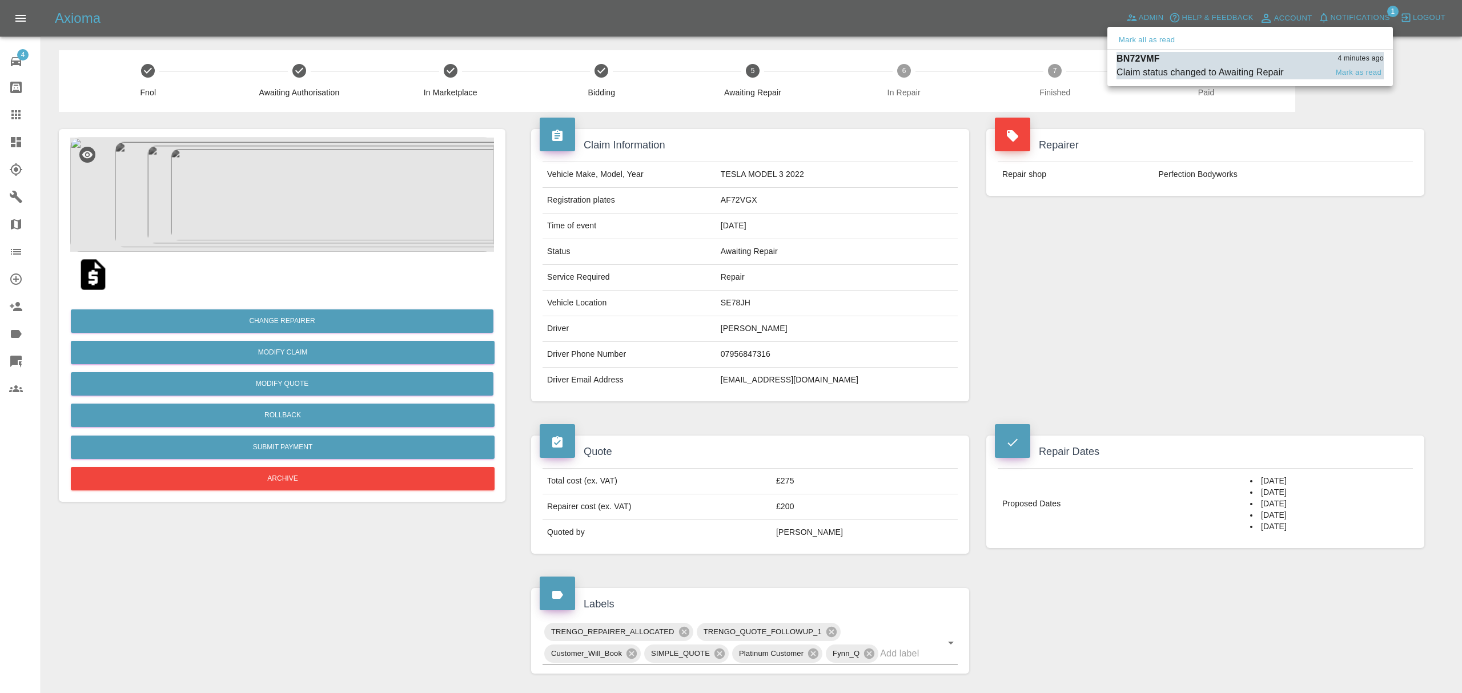
click at [1174, 70] on div "Claim status changed to Awaiting Repair" at bounding box center [1200, 73] width 167 height 14
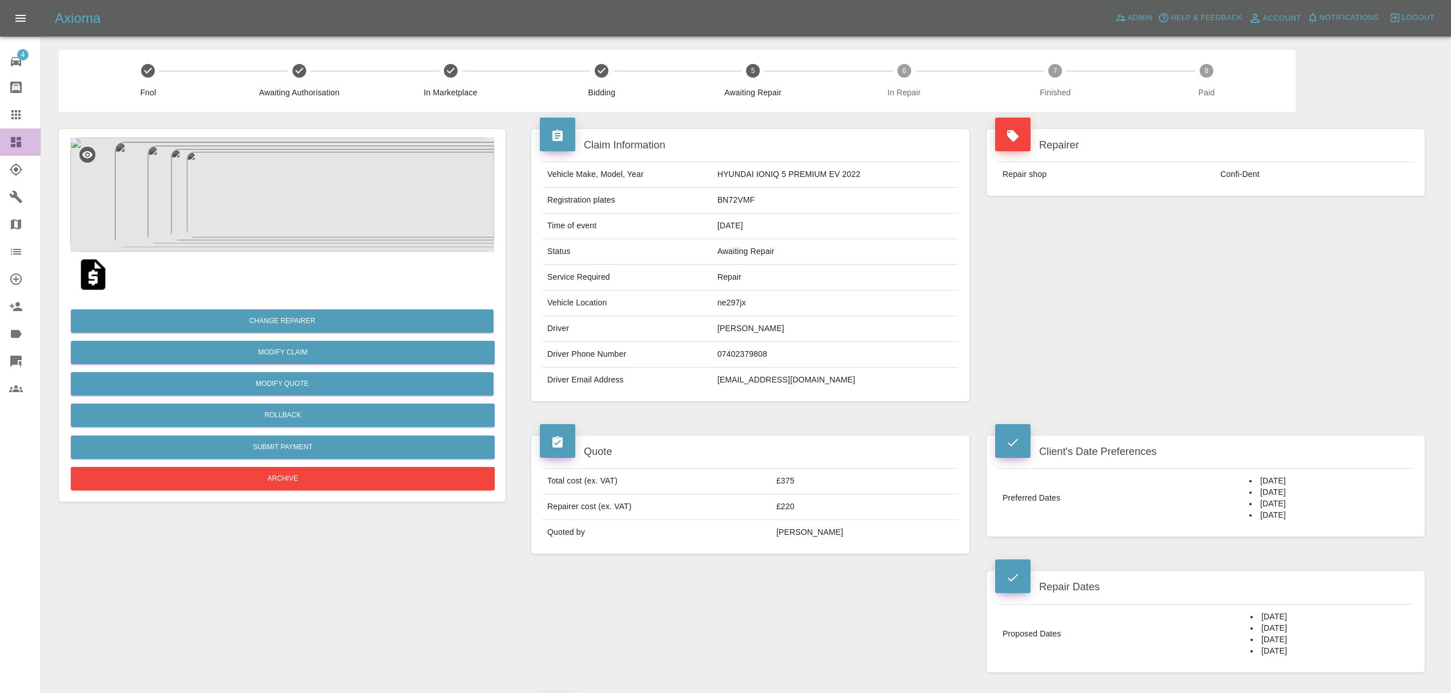
click at [17, 137] on icon at bounding box center [16, 142] width 14 height 14
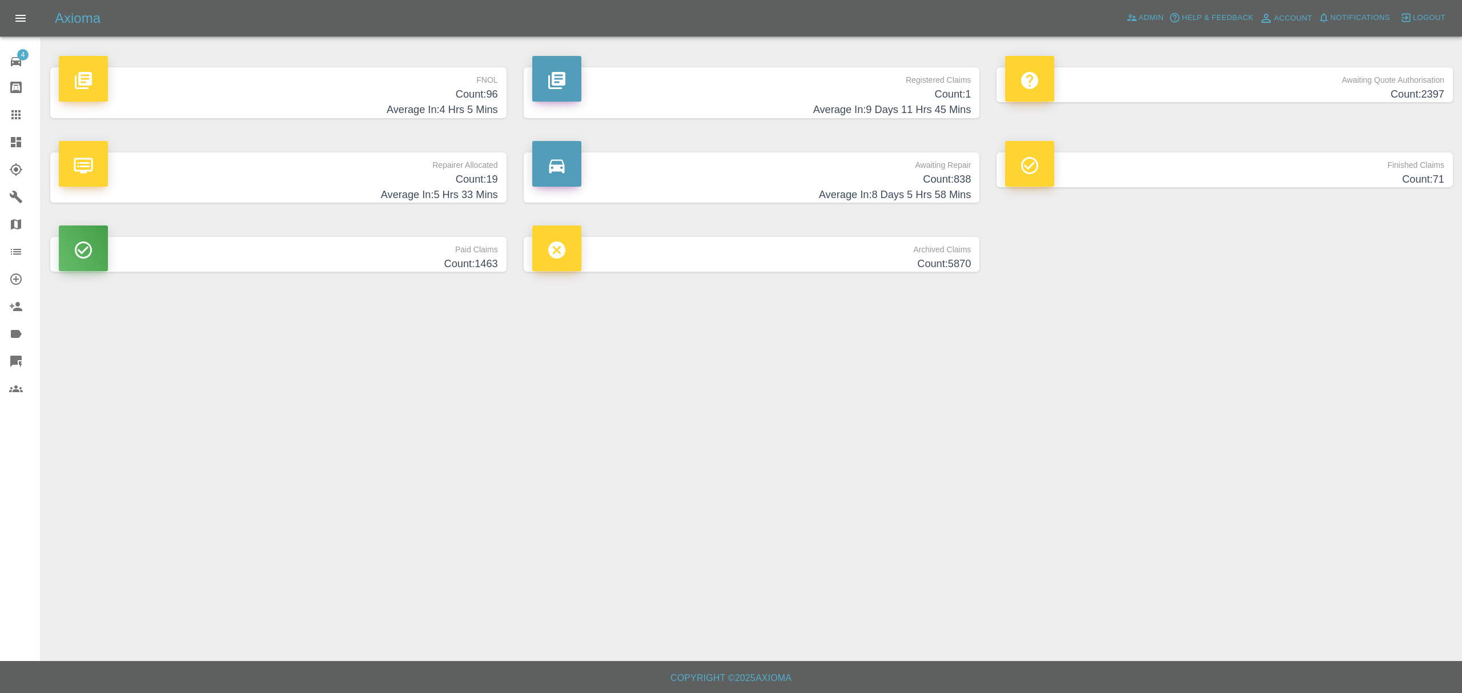
click at [463, 99] on h4 "Count: 96" at bounding box center [278, 94] width 439 height 15
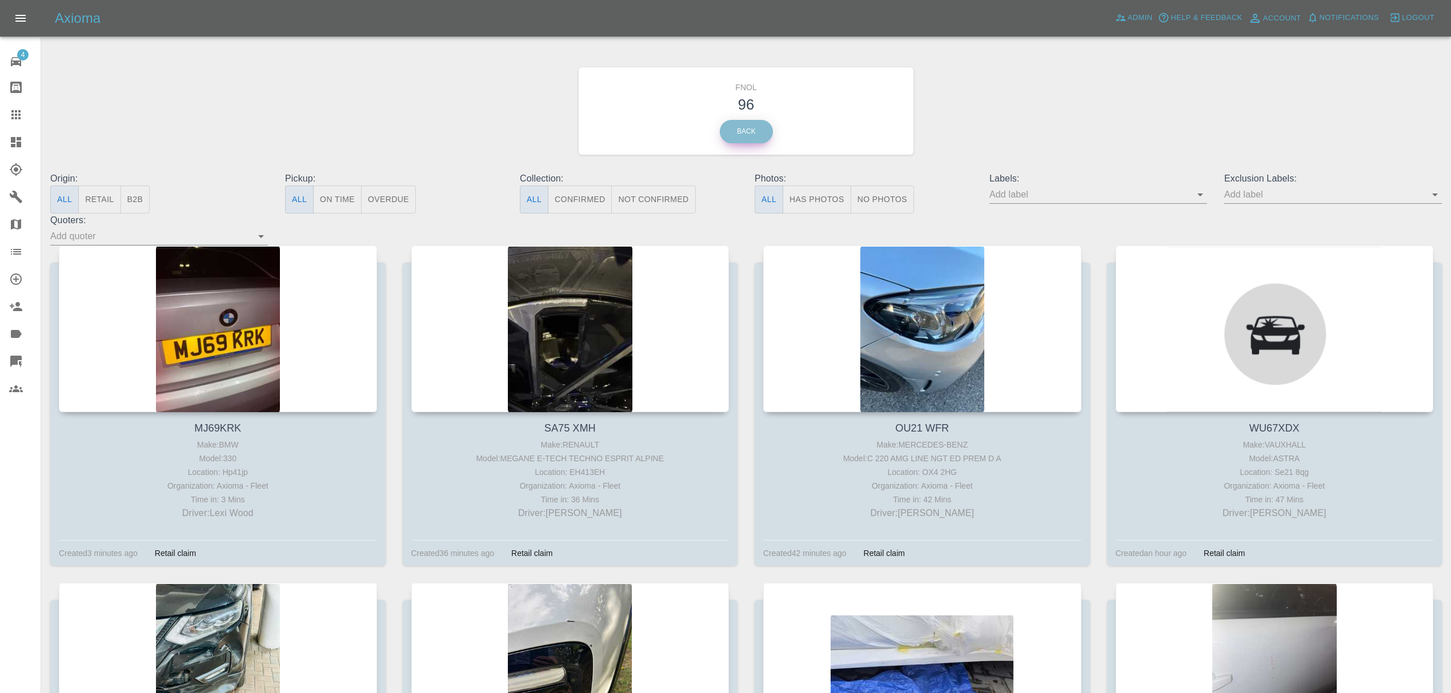
click at [758, 130] on link "Back" at bounding box center [746, 131] width 53 height 23
